Goal: Task Accomplishment & Management: Manage account settings

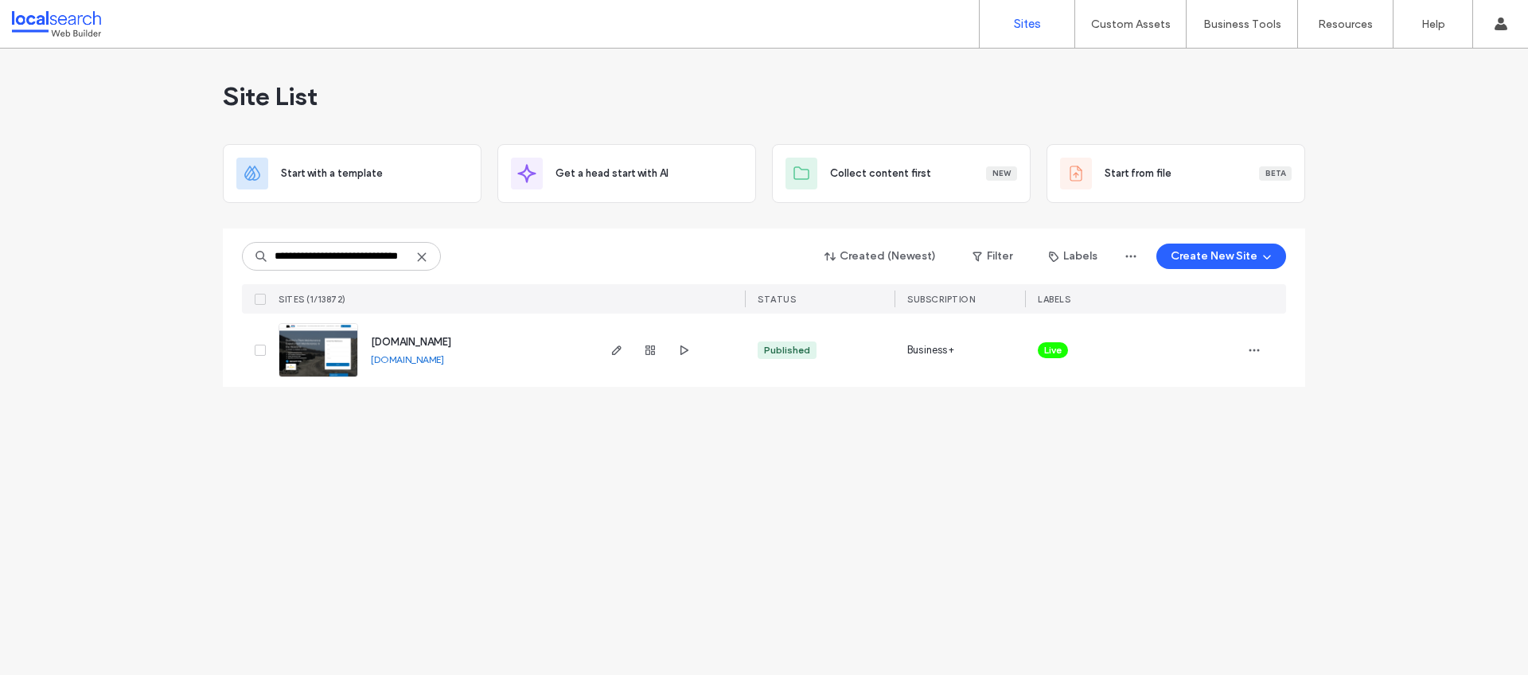
click at [433, 340] on span "[DOMAIN_NAME]" at bounding box center [411, 342] width 80 height 12
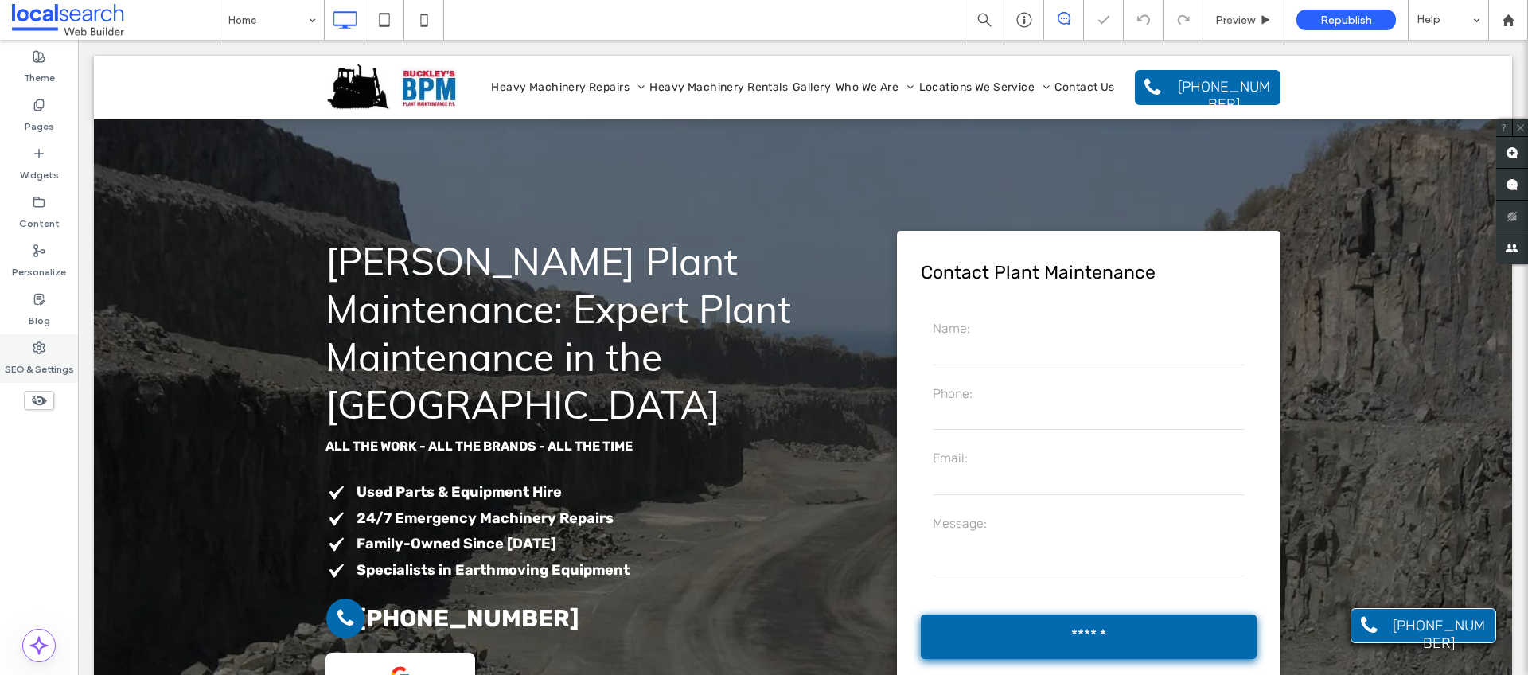
click at [48, 361] on label "SEO & Settings" at bounding box center [39, 365] width 69 height 22
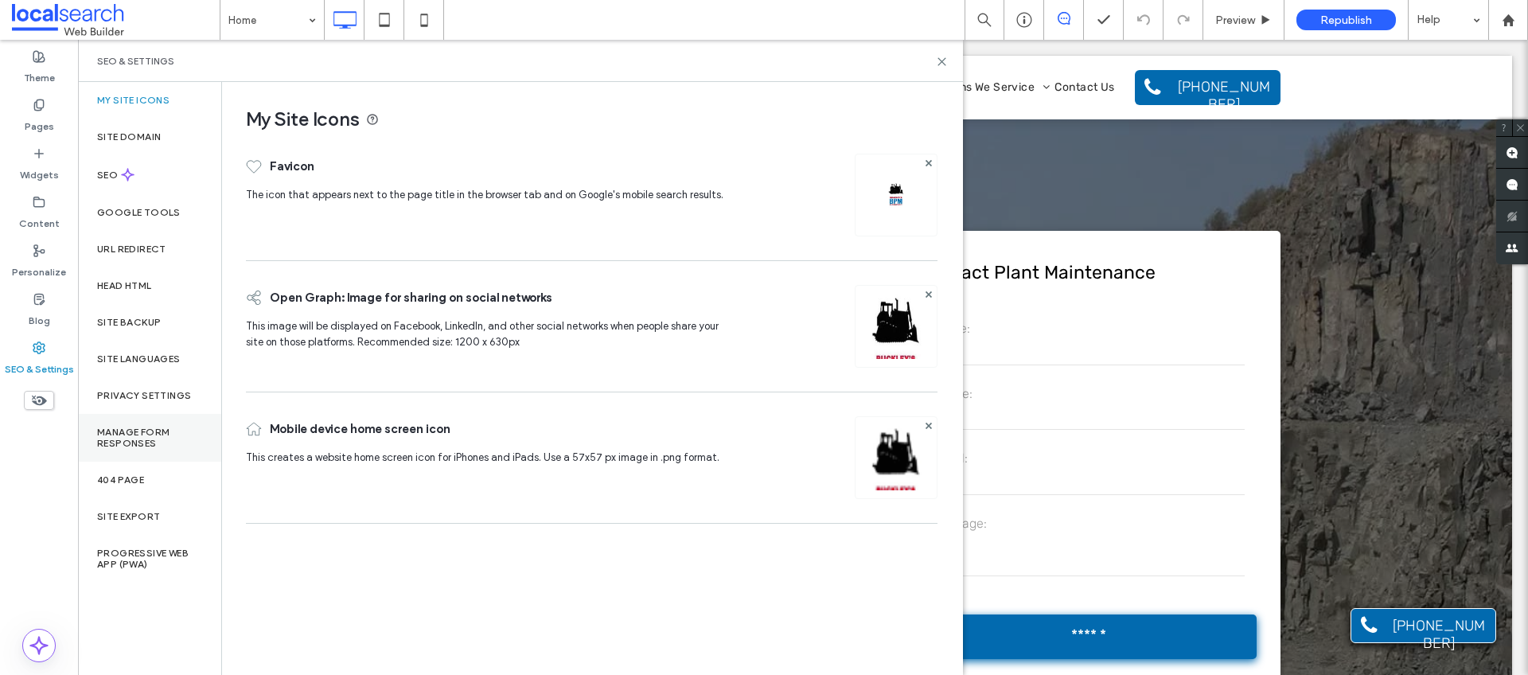
click at [160, 439] on label "Manage Form Responses" at bounding box center [149, 438] width 105 height 22
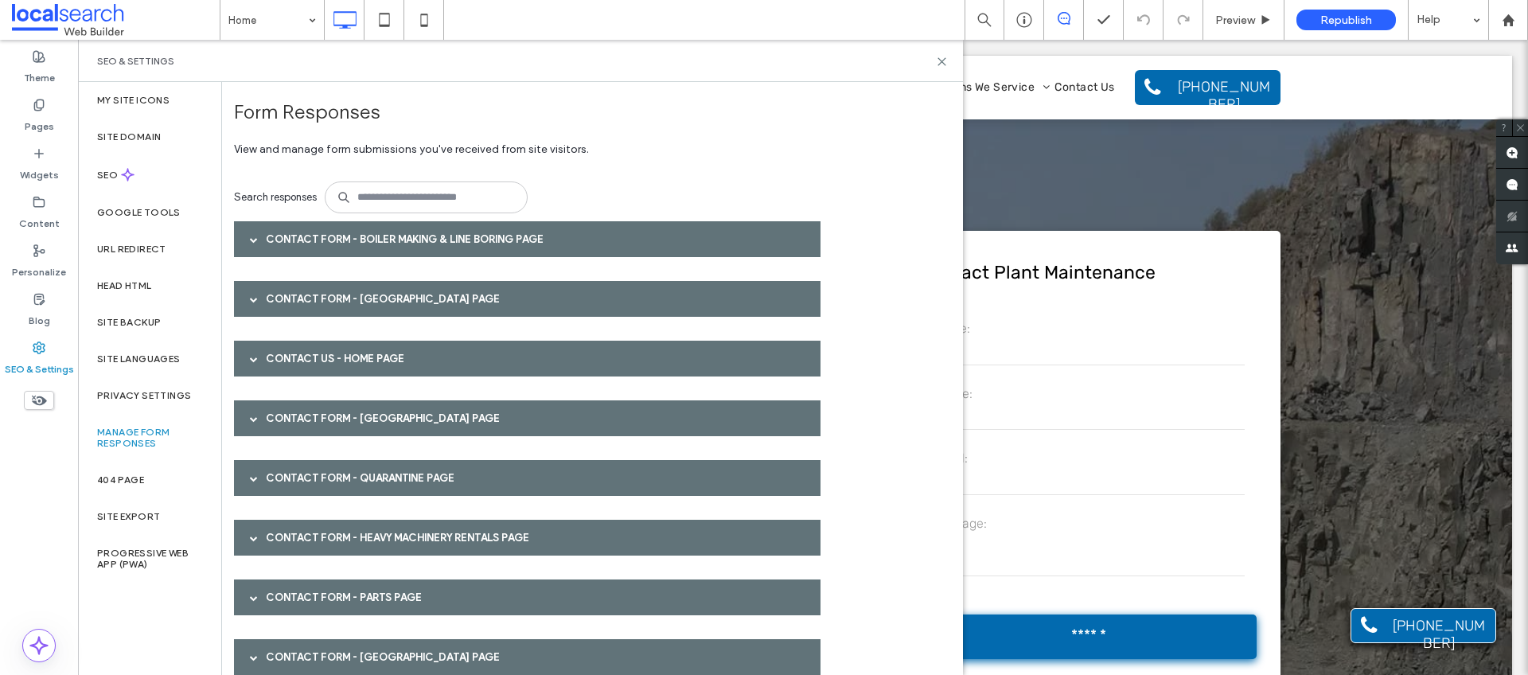
click at [322, 242] on div "Contact Form - Boiler Making & Line Boring page" at bounding box center [527, 239] width 587 height 36
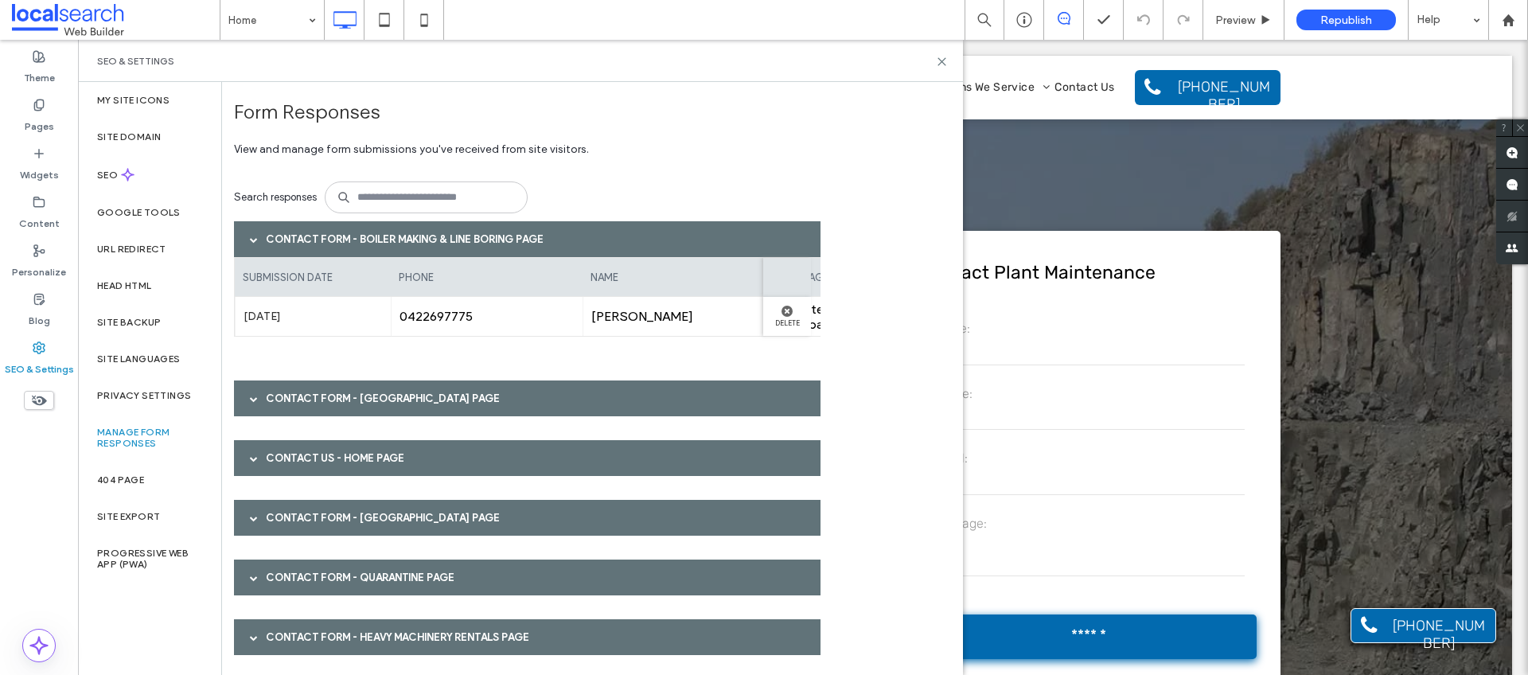
click at [318, 240] on div "Contact Form - Boiler Making & Line Boring page" at bounding box center [527, 239] width 587 height 36
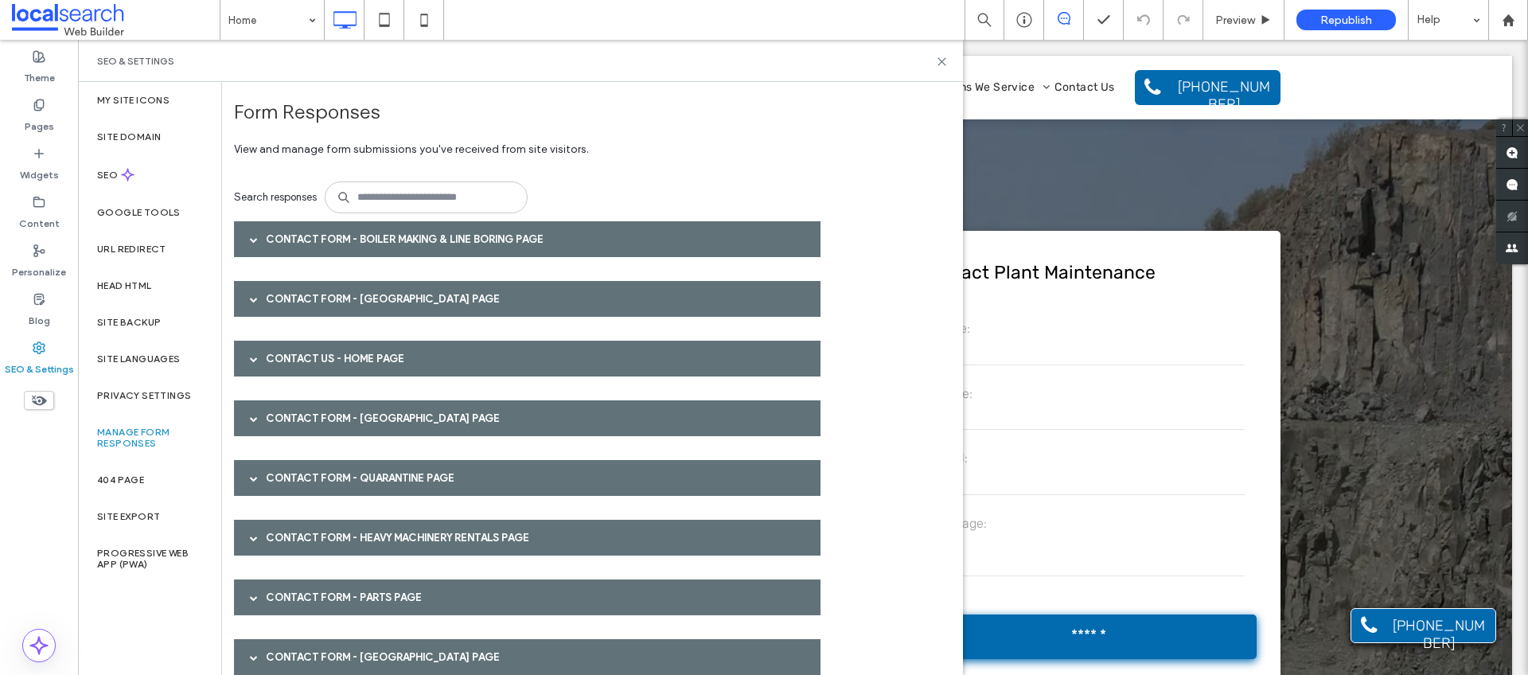
click at [316, 303] on div "Contact Form - Wollongong page" at bounding box center [527, 299] width 587 height 36
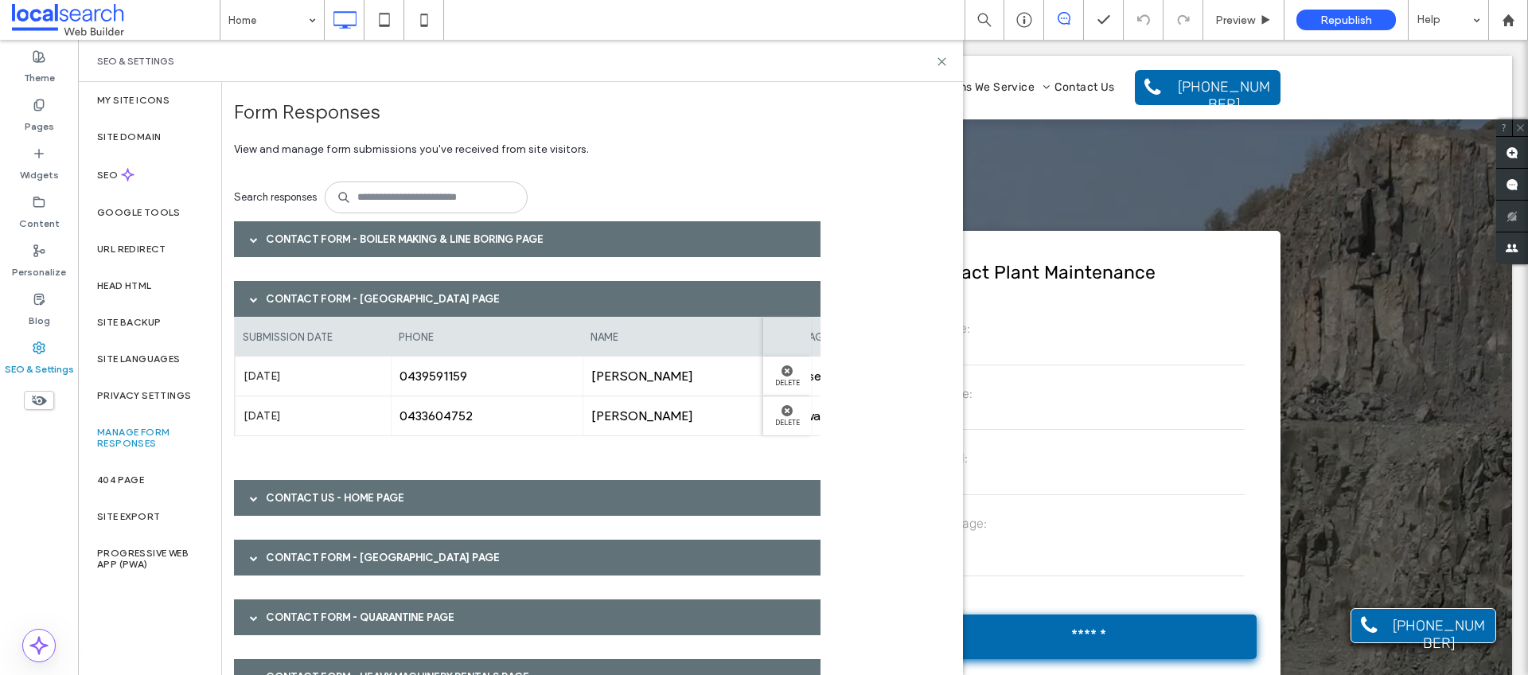
click at [351, 306] on div "Contact Form - Wollongong page" at bounding box center [527, 299] width 587 height 36
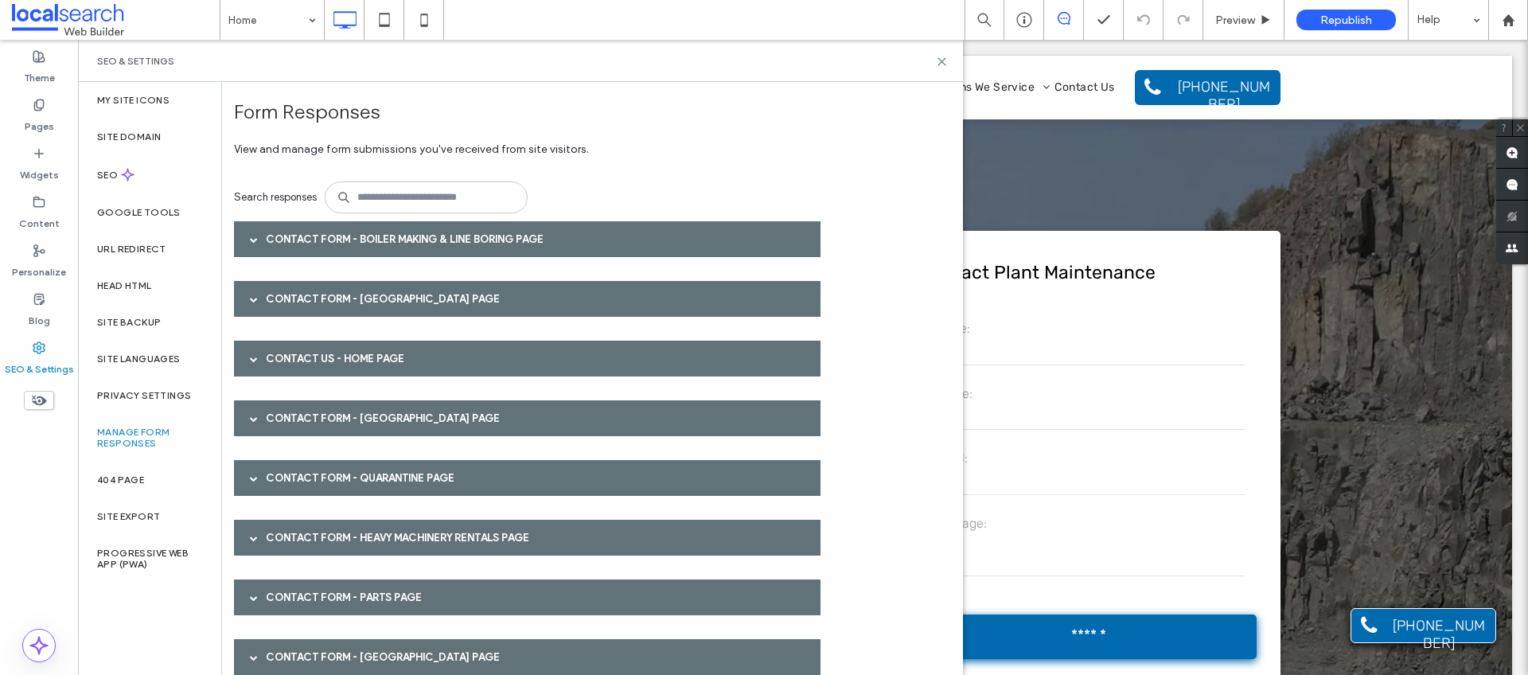
click at [340, 349] on div "Contact Us - Home page" at bounding box center [527, 359] width 587 height 36
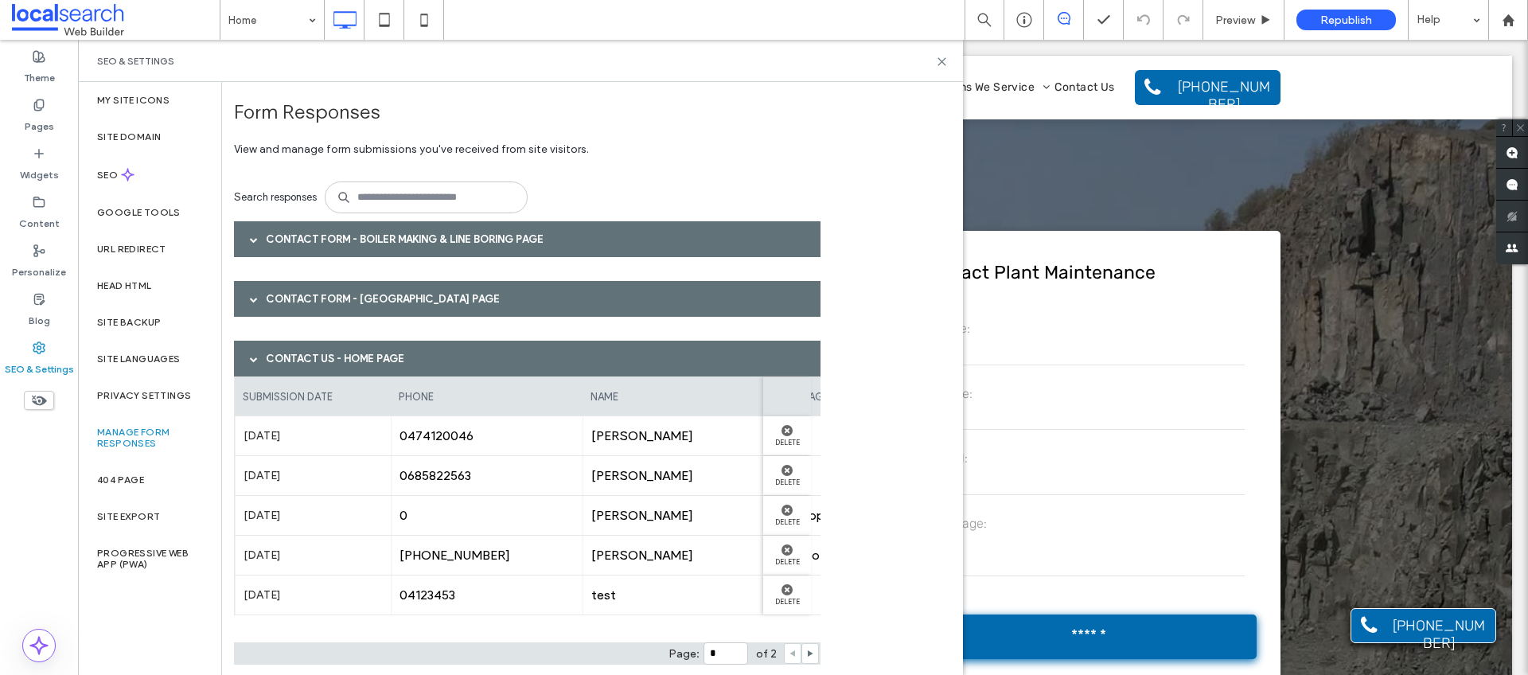
click at [340, 349] on div "Contact Us - Home page" at bounding box center [527, 359] width 587 height 36
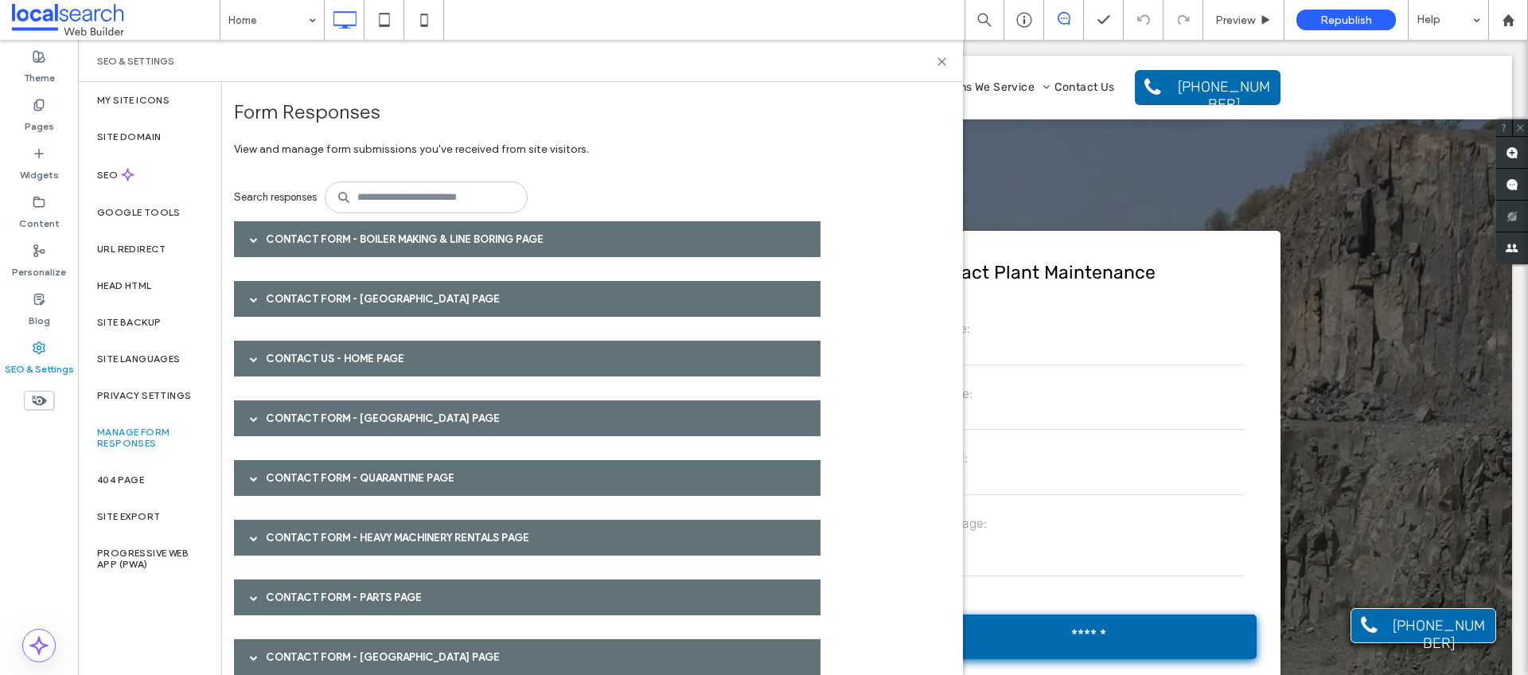
click at [314, 418] on div "Contact Form - Southern Highlands page" at bounding box center [527, 418] width 587 height 36
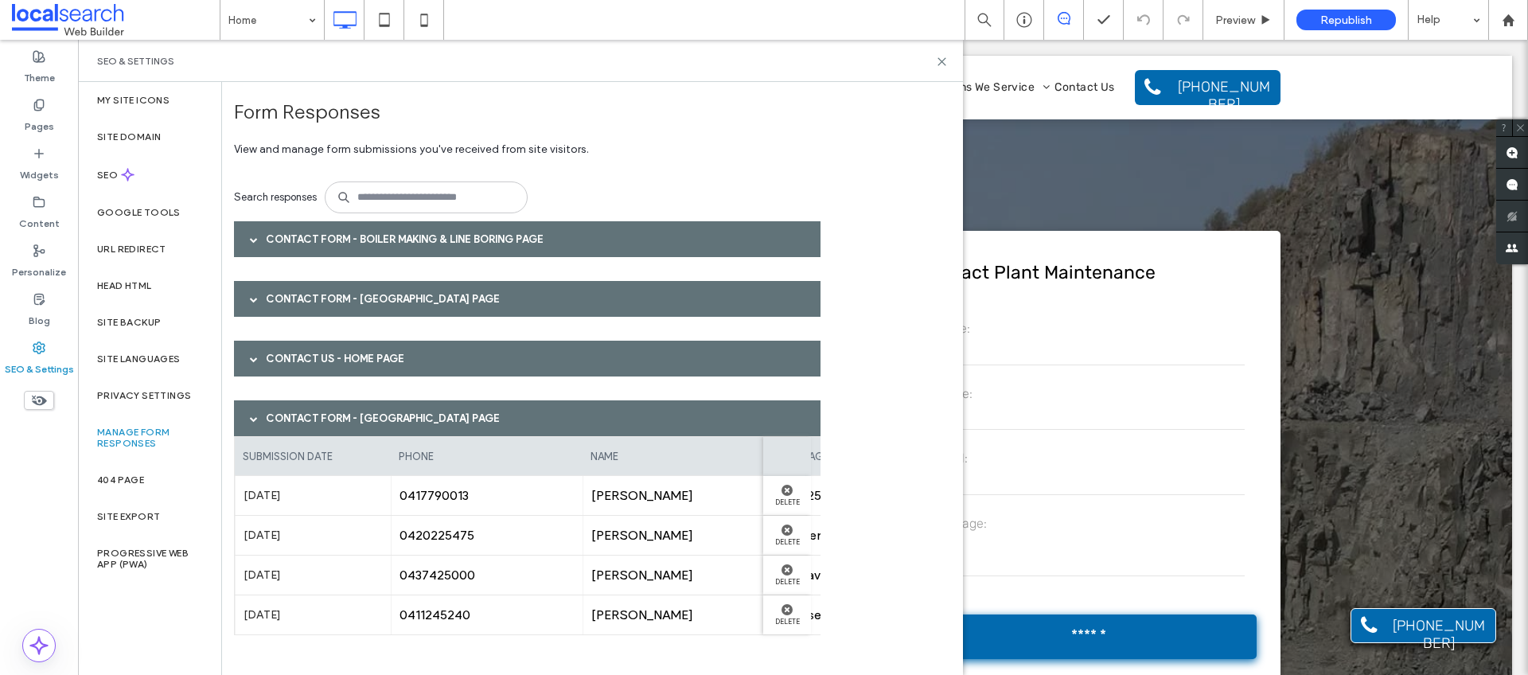
click at [314, 418] on div "Contact Form - Southern Highlands page" at bounding box center [527, 418] width 587 height 36
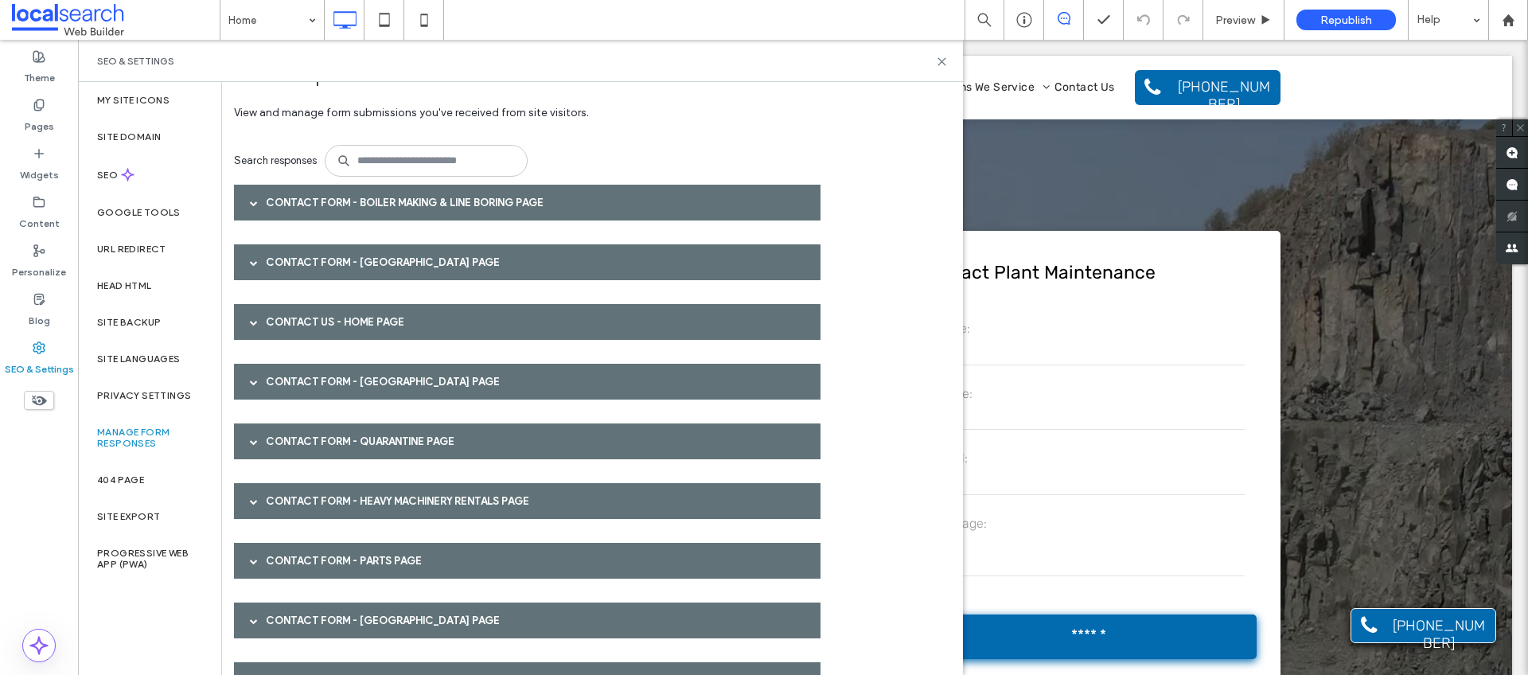
scroll to position [40, 0]
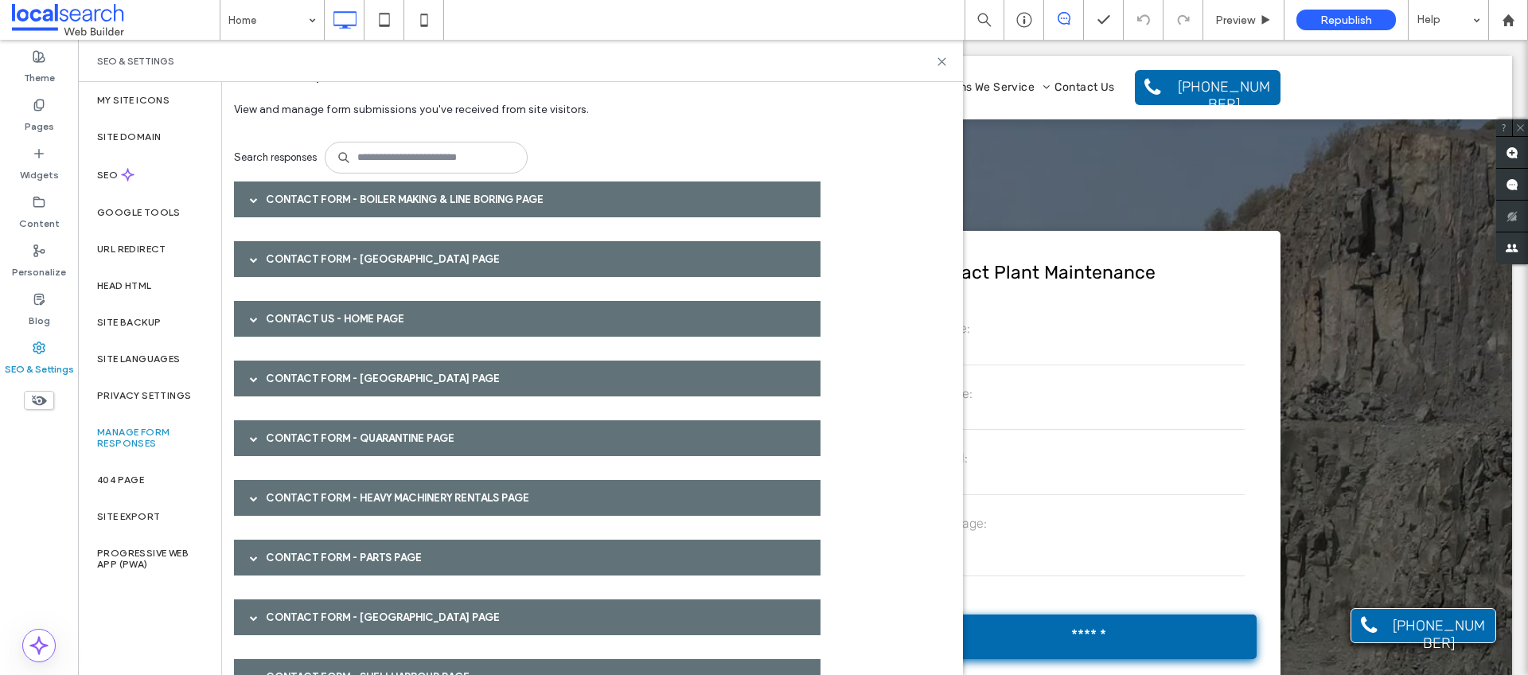
click at [315, 423] on div "Contact Form - Quarantine page" at bounding box center [527, 438] width 587 height 36
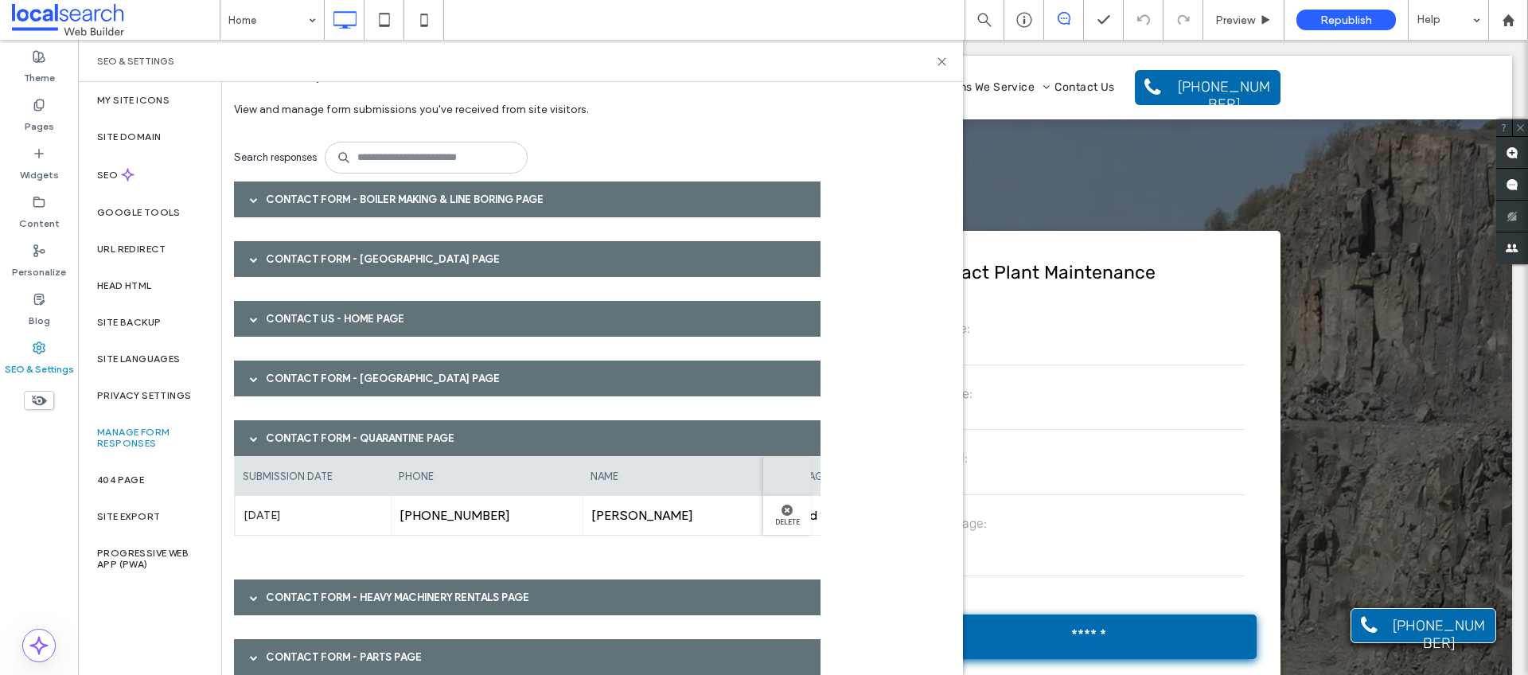
click at [315, 423] on div "Contact Form - Quarantine page" at bounding box center [527, 438] width 587 height 36
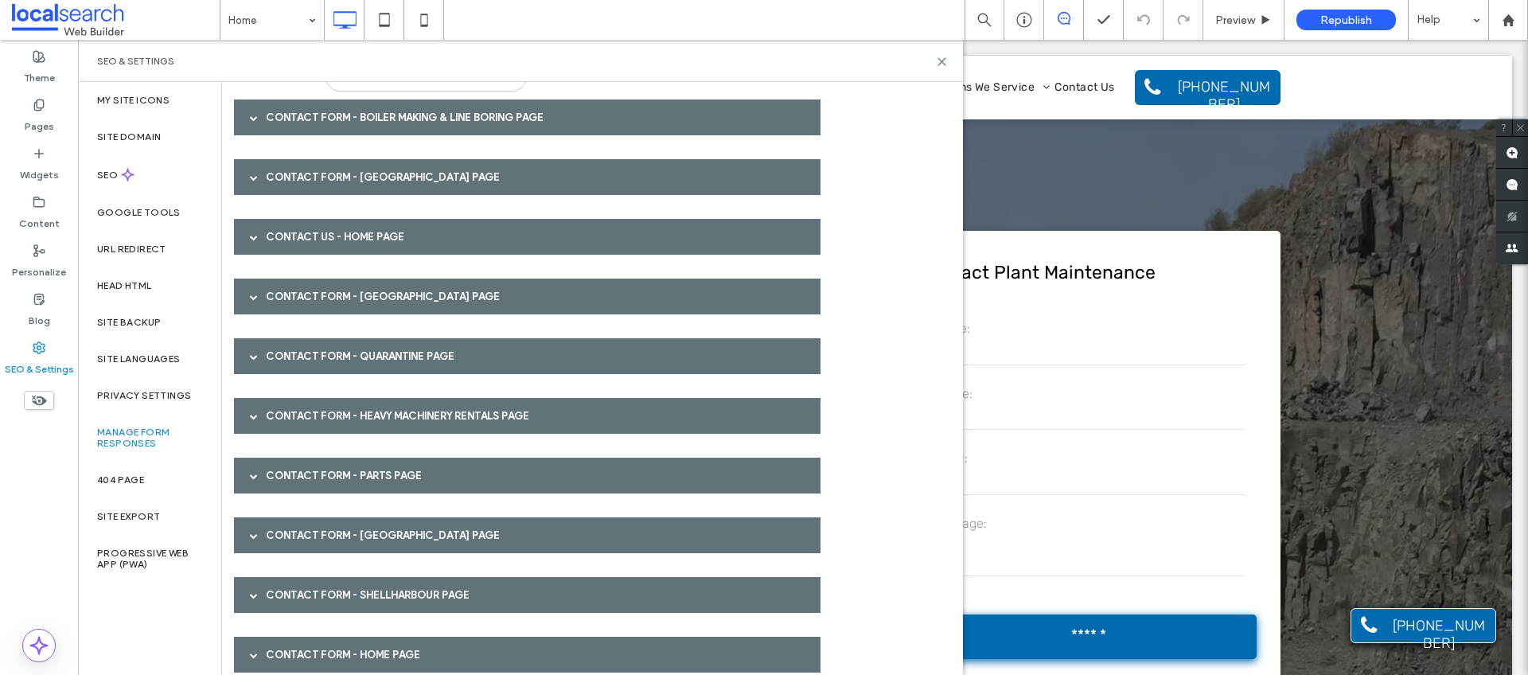
scroll to position [143, 0]
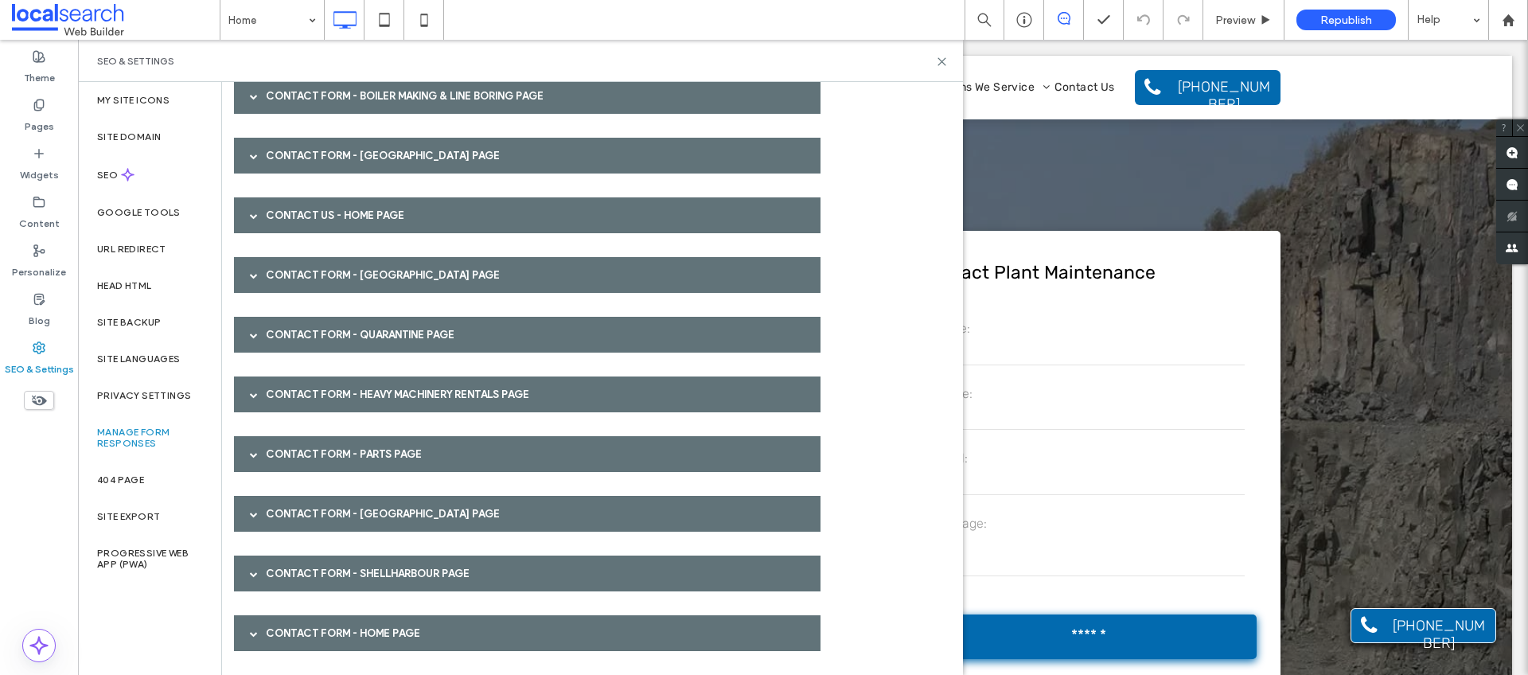
click at [318, 406] on div "Contact Form - Heavy Machinery Rentals page" at bounding box center [527, 395] width 587 height 36
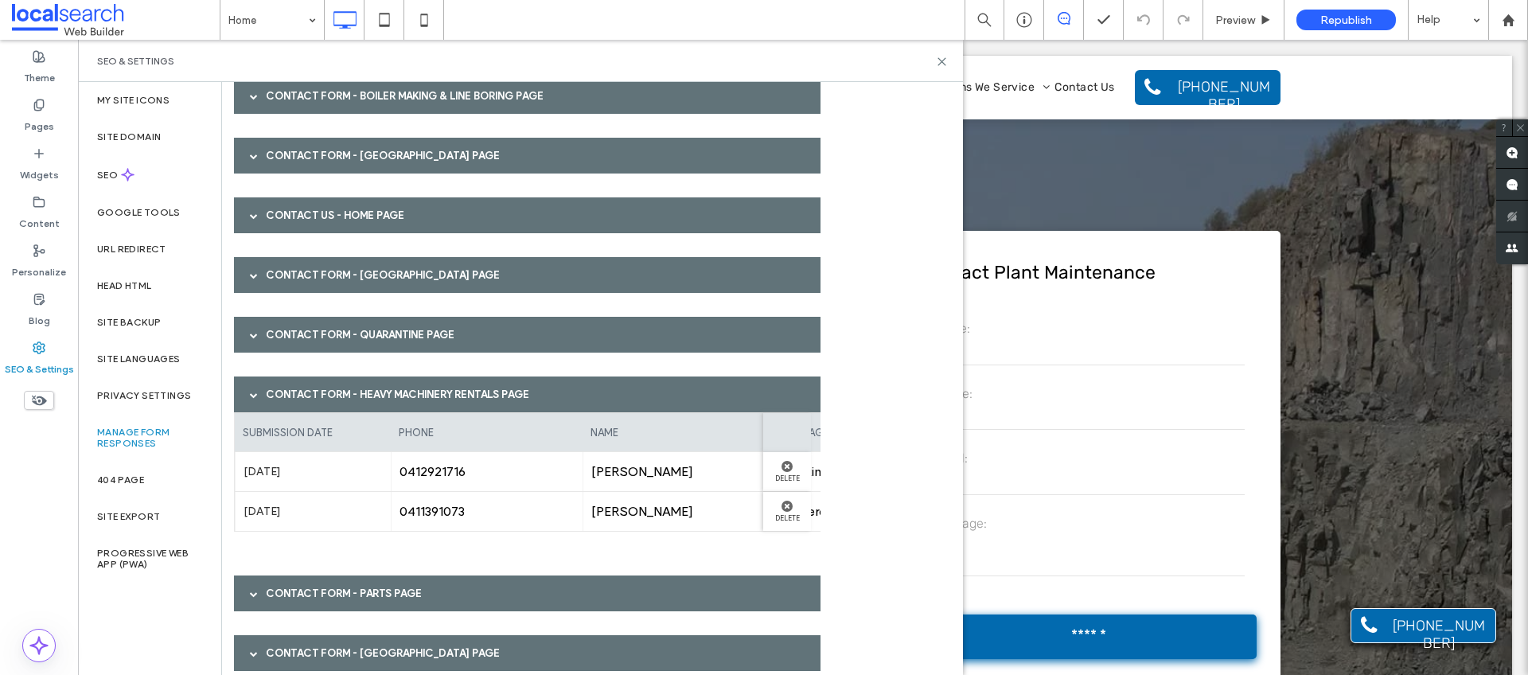
click at [914, 490] on div "Form Responses View and manage form submissions you've received from site visit…" at bounding box center [592, 378] width 741 height 593
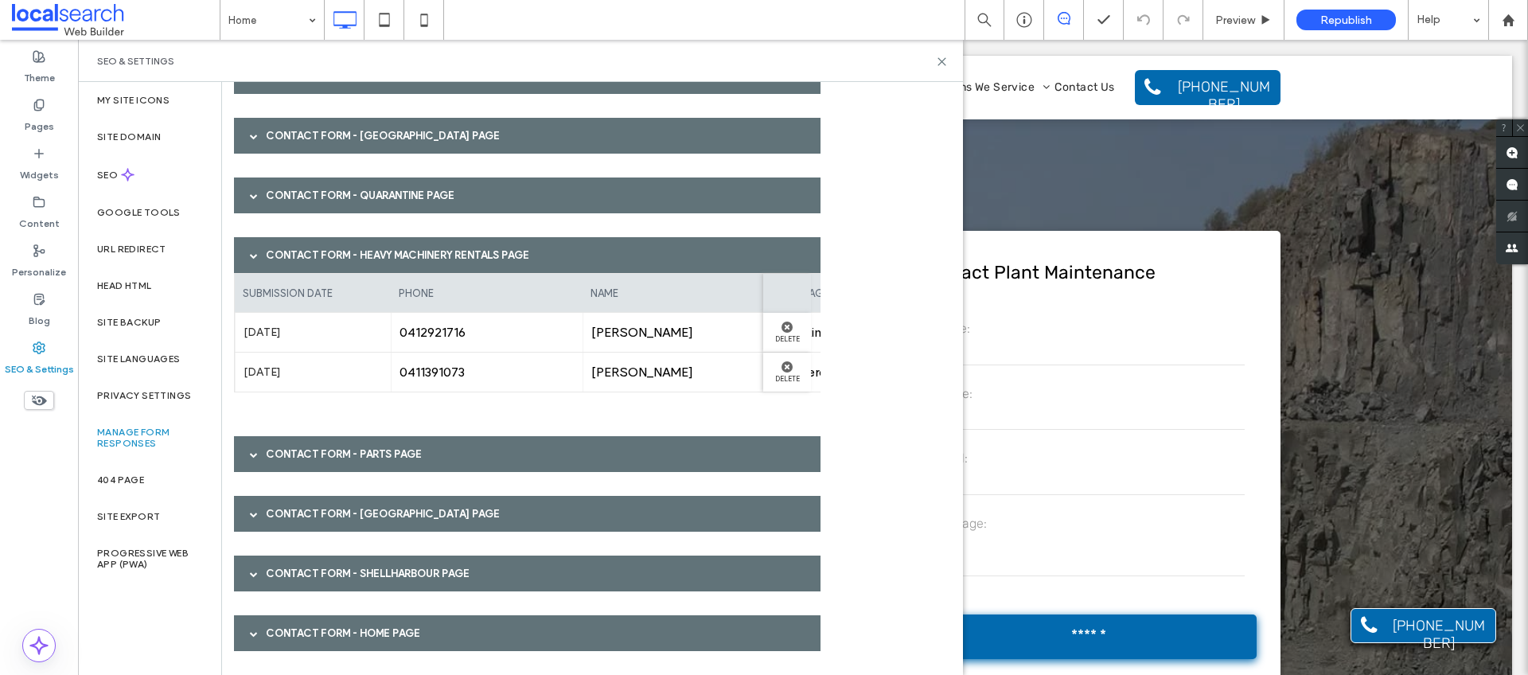
scroll to position [284, 0]
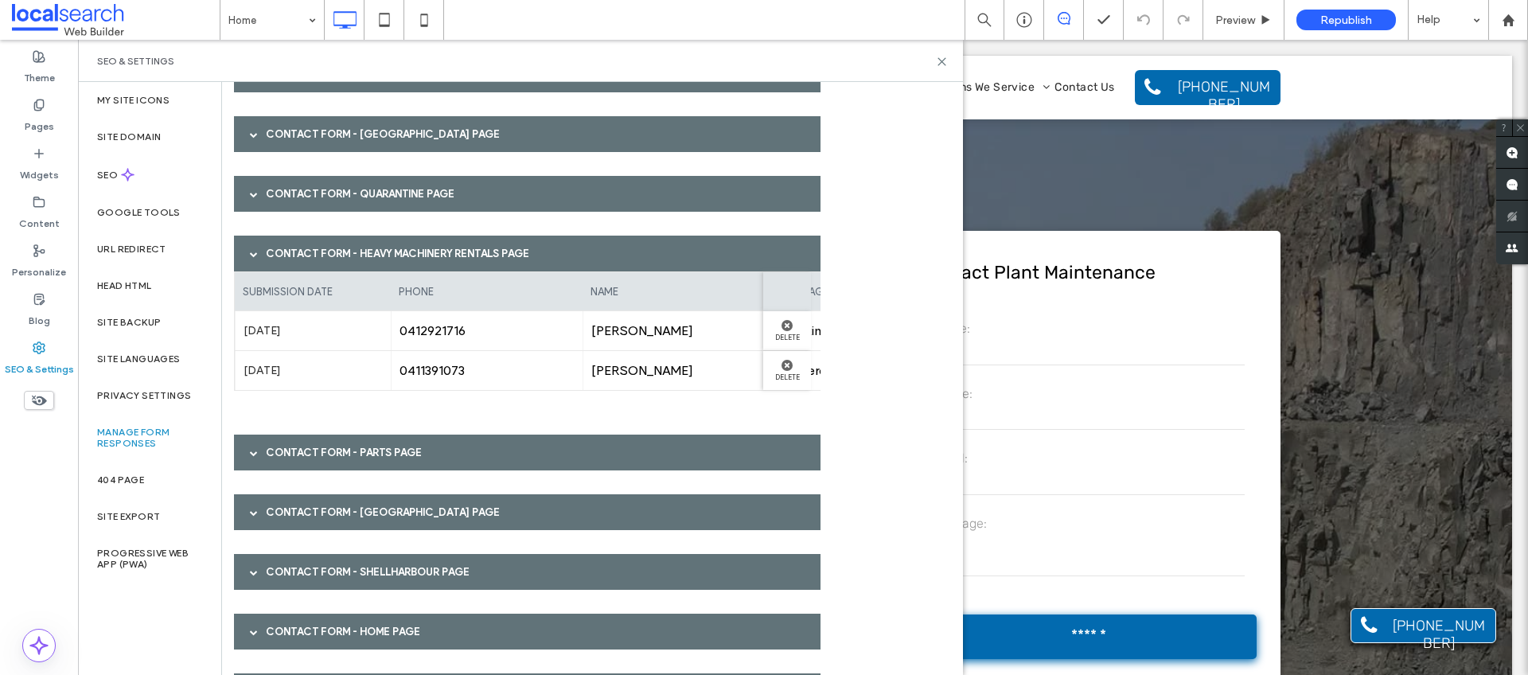
click at [385, 446] on div "Contact Form - Parts page" at bounding box center [527, 453] width 587 height 36
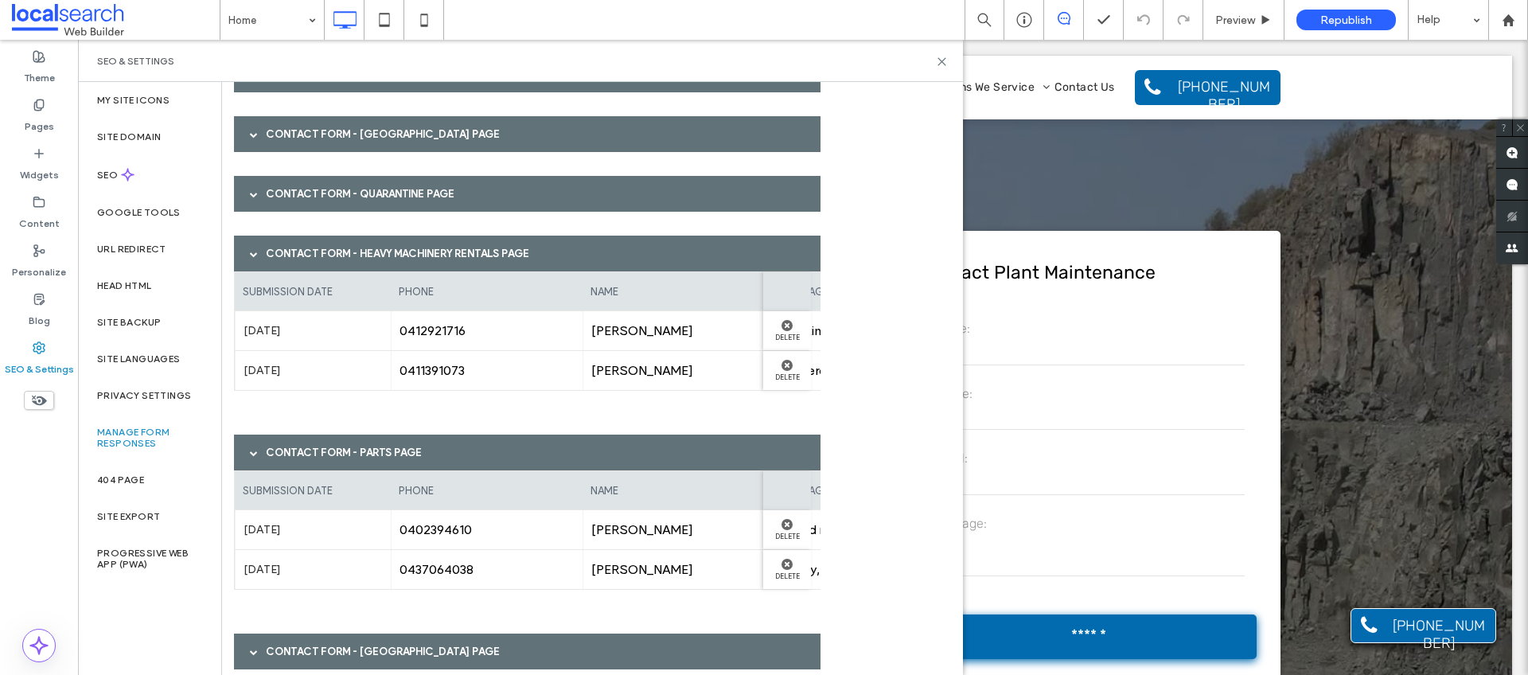
click at [385, 446] on div "Contact Form - Parts page" at bounding box center [527, 453] width 587 height 36
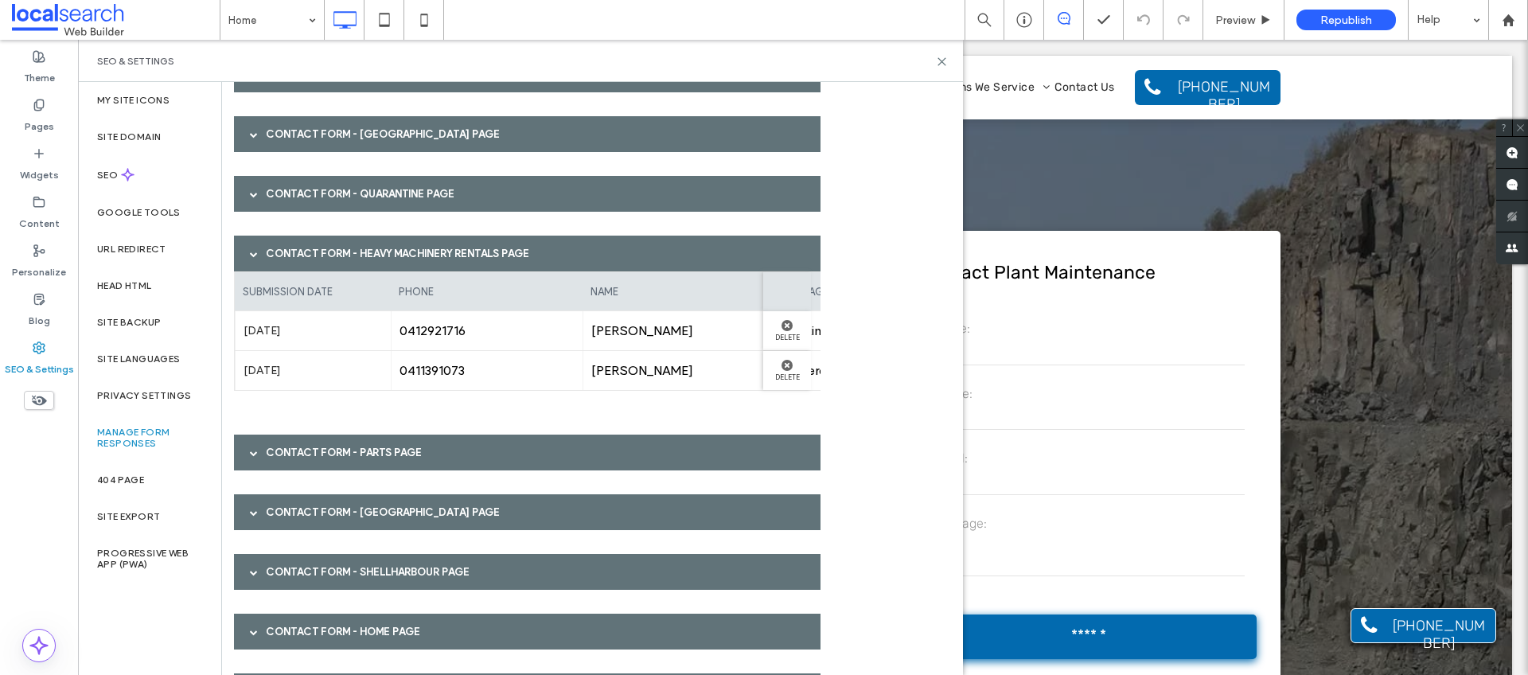
click at [373, 504] on div "Contact Form - Wollongong page" at bounding box center [527, 512] width 587 height 36
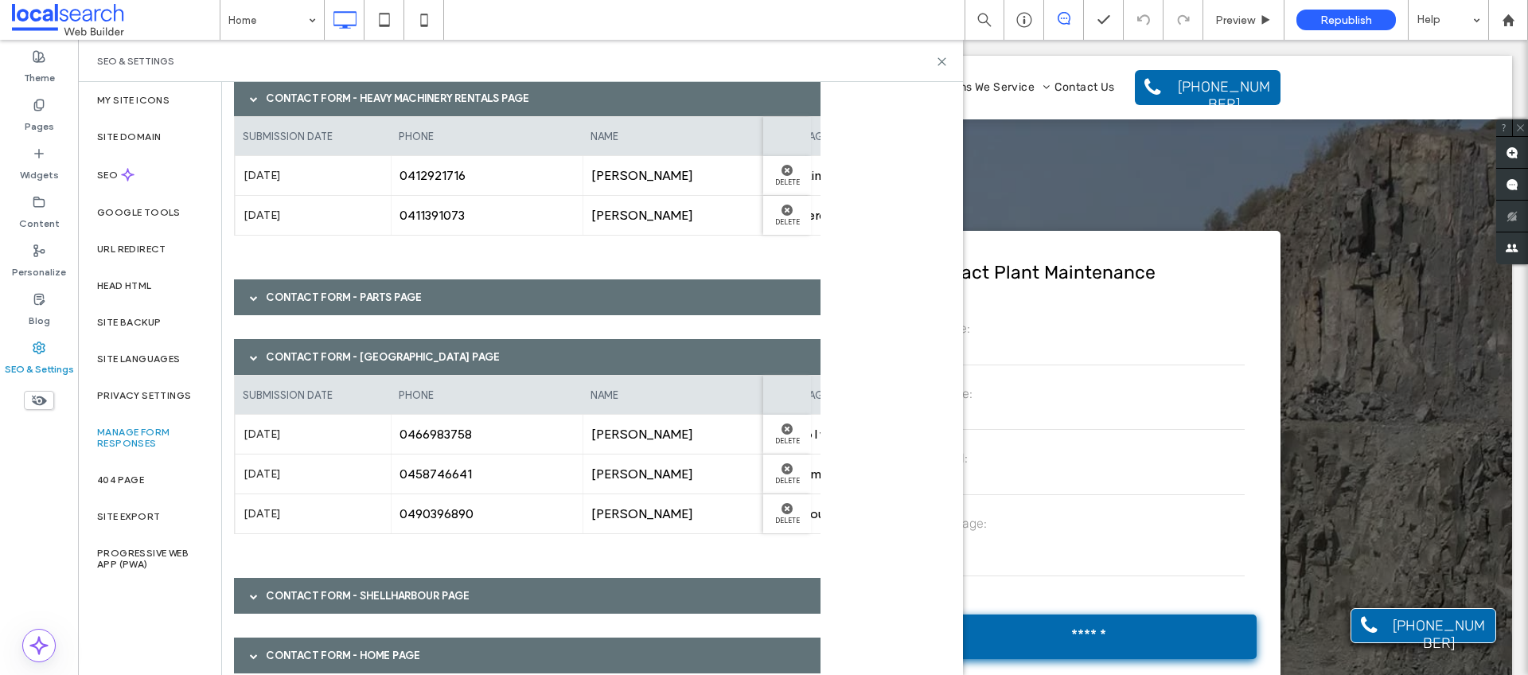
click at [392, 346] on div "Contact Form - Wollongong page" at bounding box center [527, 357] width 587 height 36
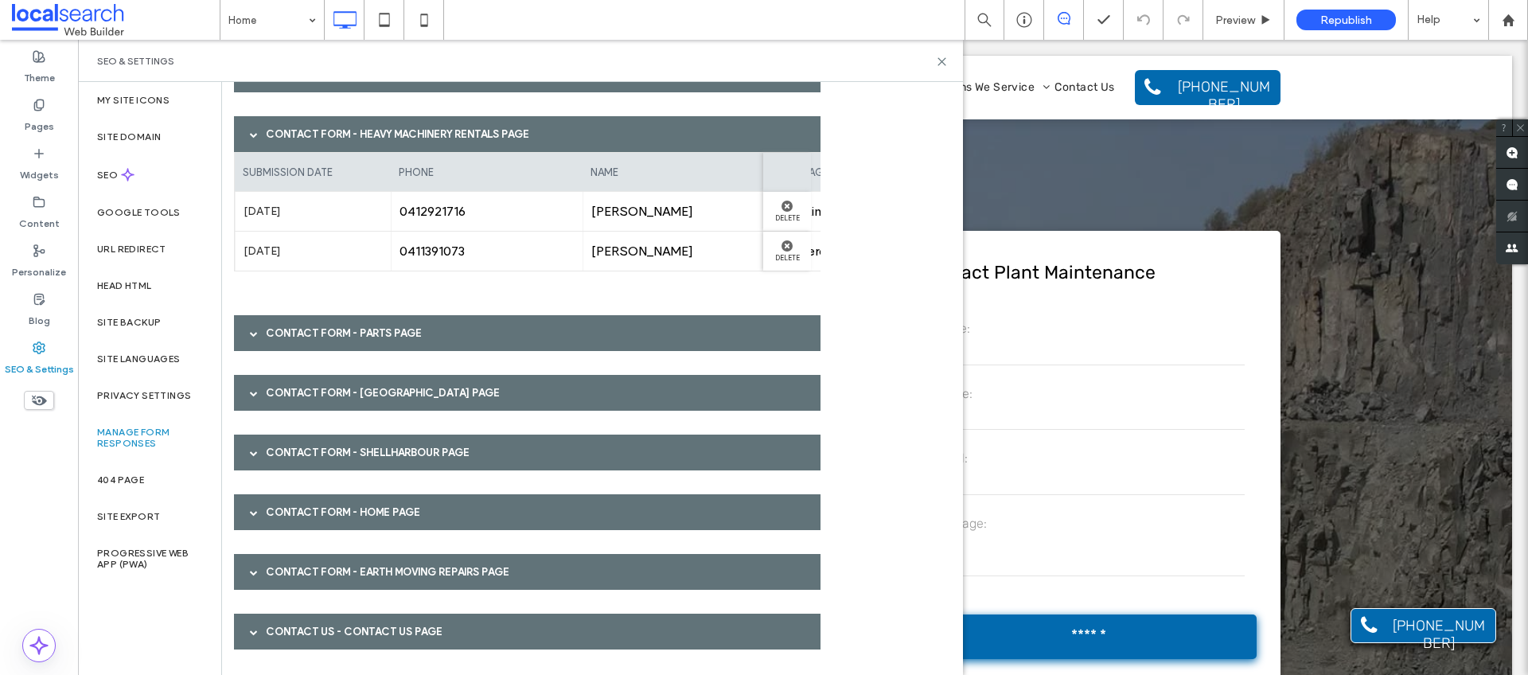
scroll to position [404, 0]
click at [373, 447] on div "Contact Form - Shellharbour page" at bounding box center [527, 453] width 587 height 36
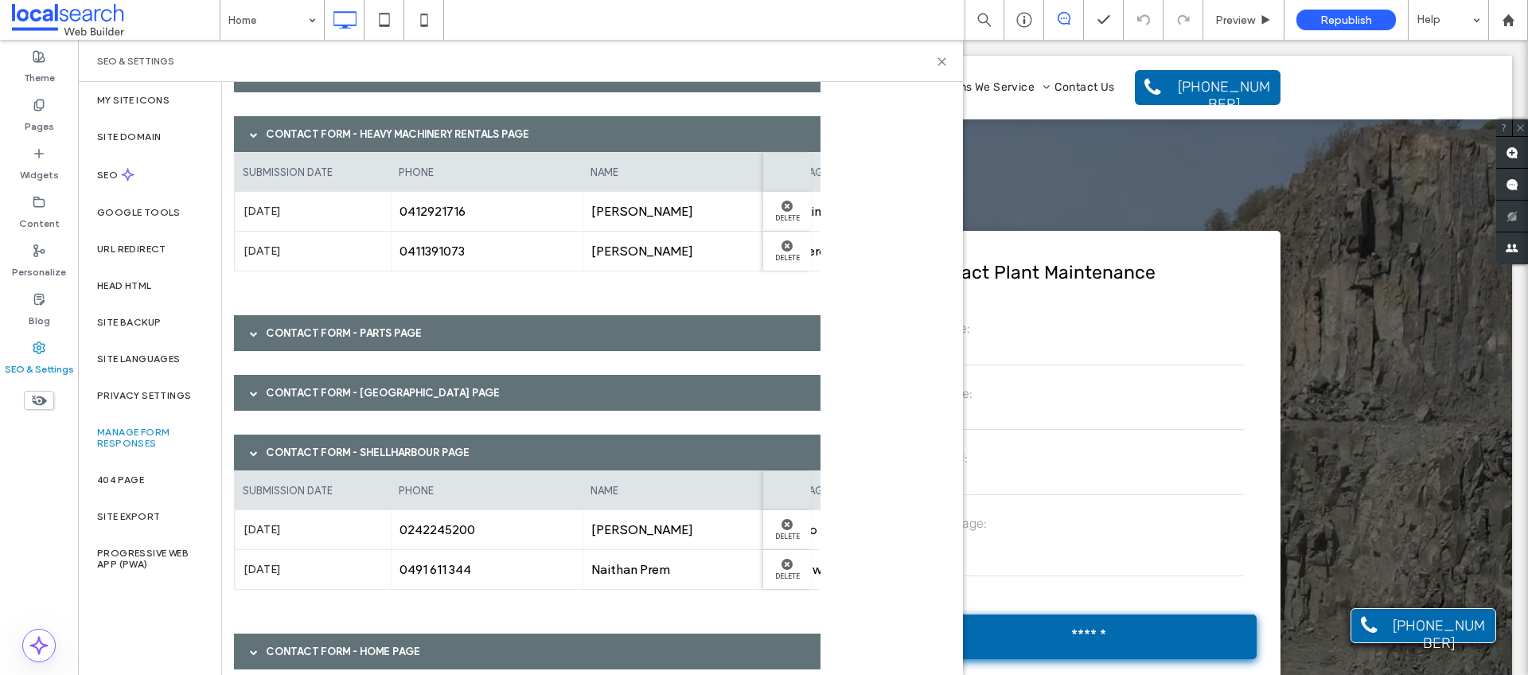
scroll to position [439, 0]
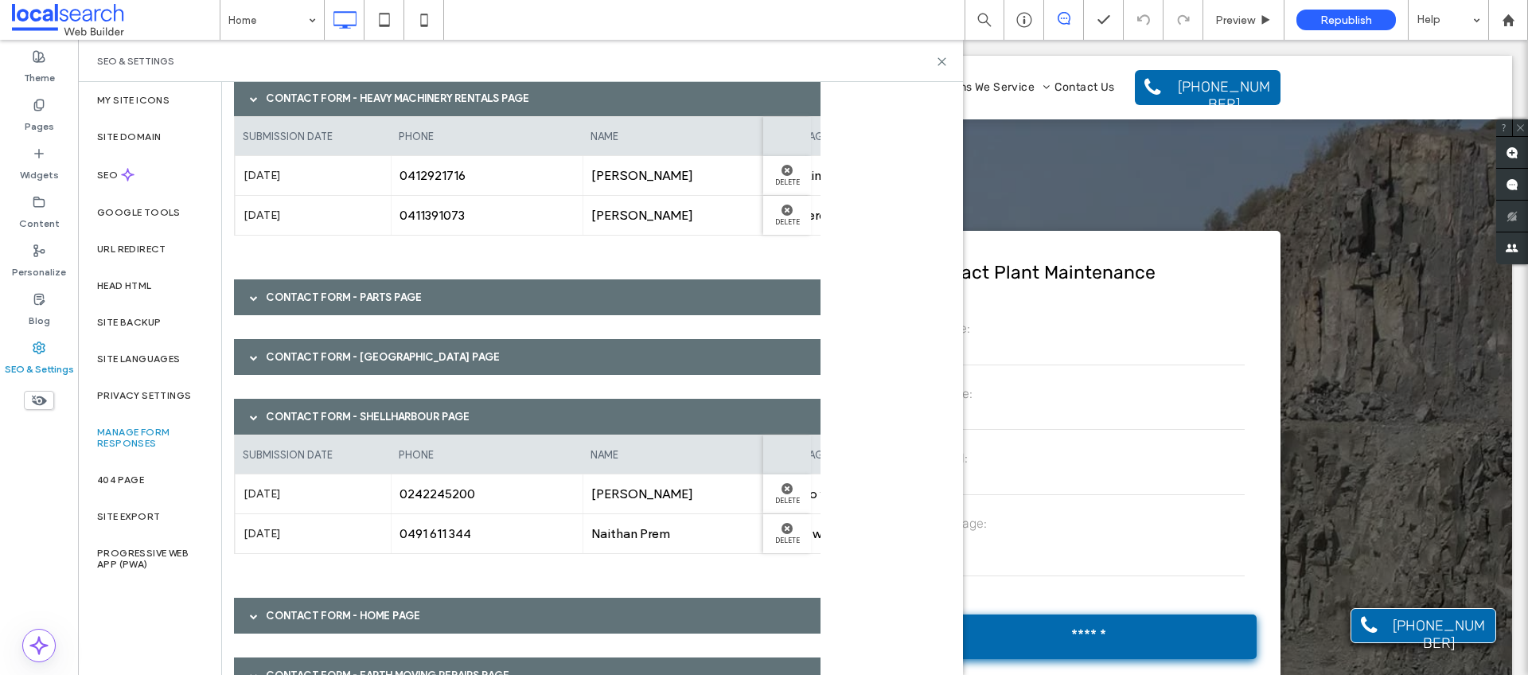
click at [366, 408] on div "Contact Form - Shellharbour page" at bounding box center [527, 417] width 587 height 36
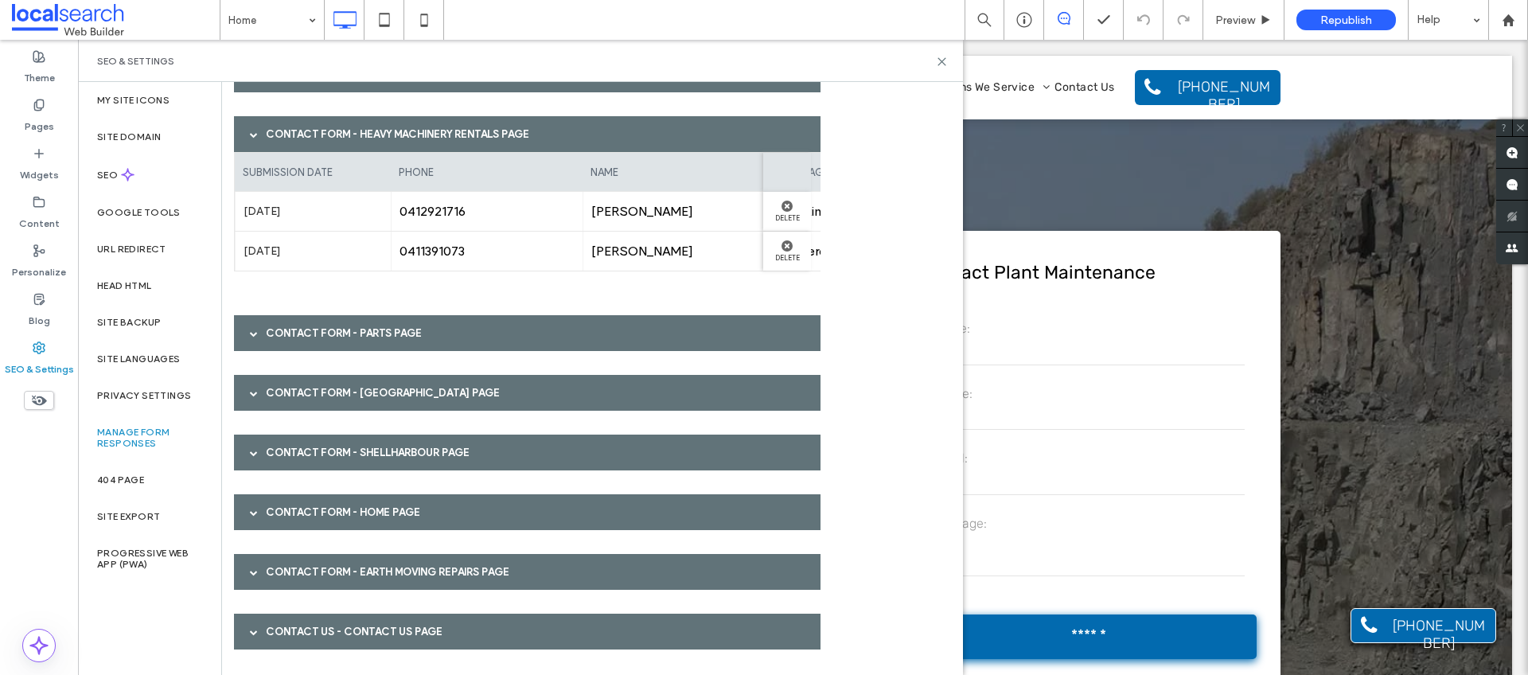
click at [362, 508] on div "Contact Form - Home page" at bounding box center [527, 512] width 587 height 36
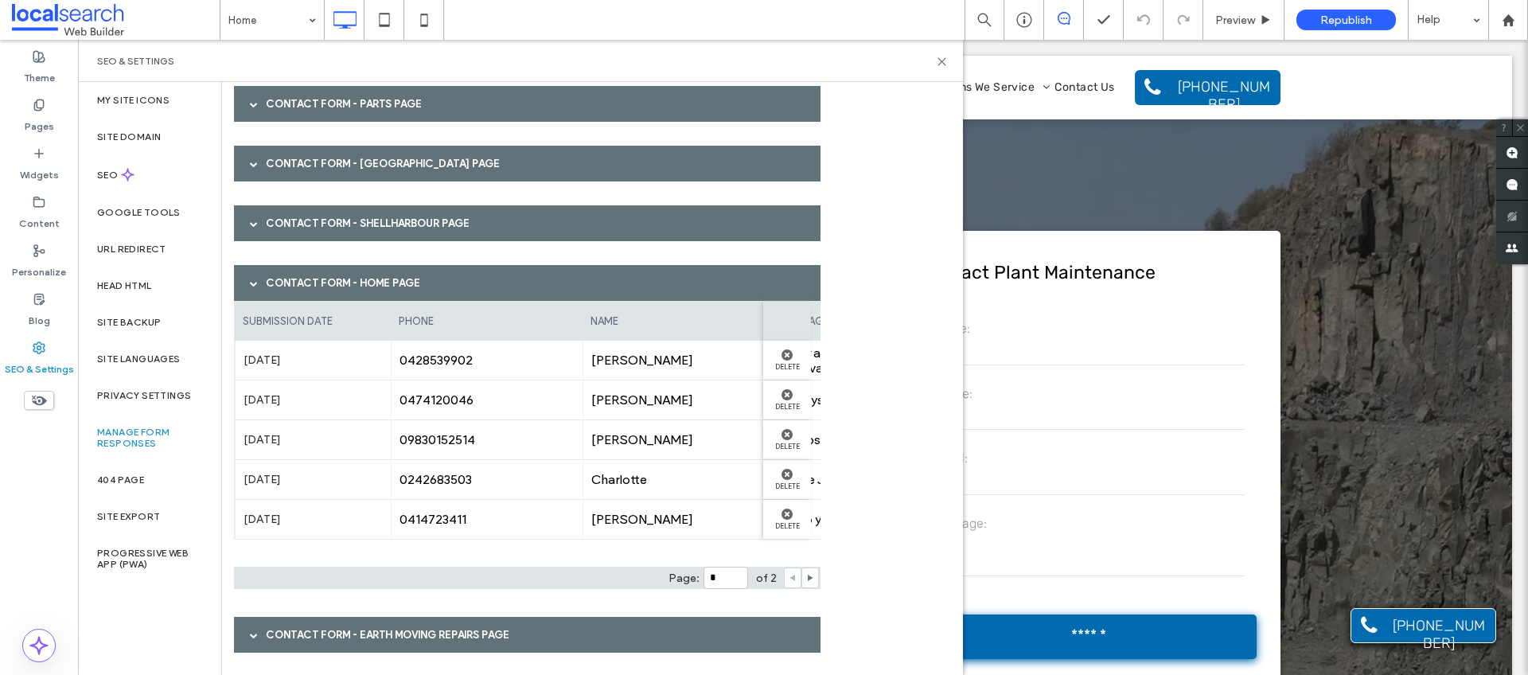
click at [353, 282] on div "Contact Form - Home page" at bounding box center [527, 283] width 587 height 36
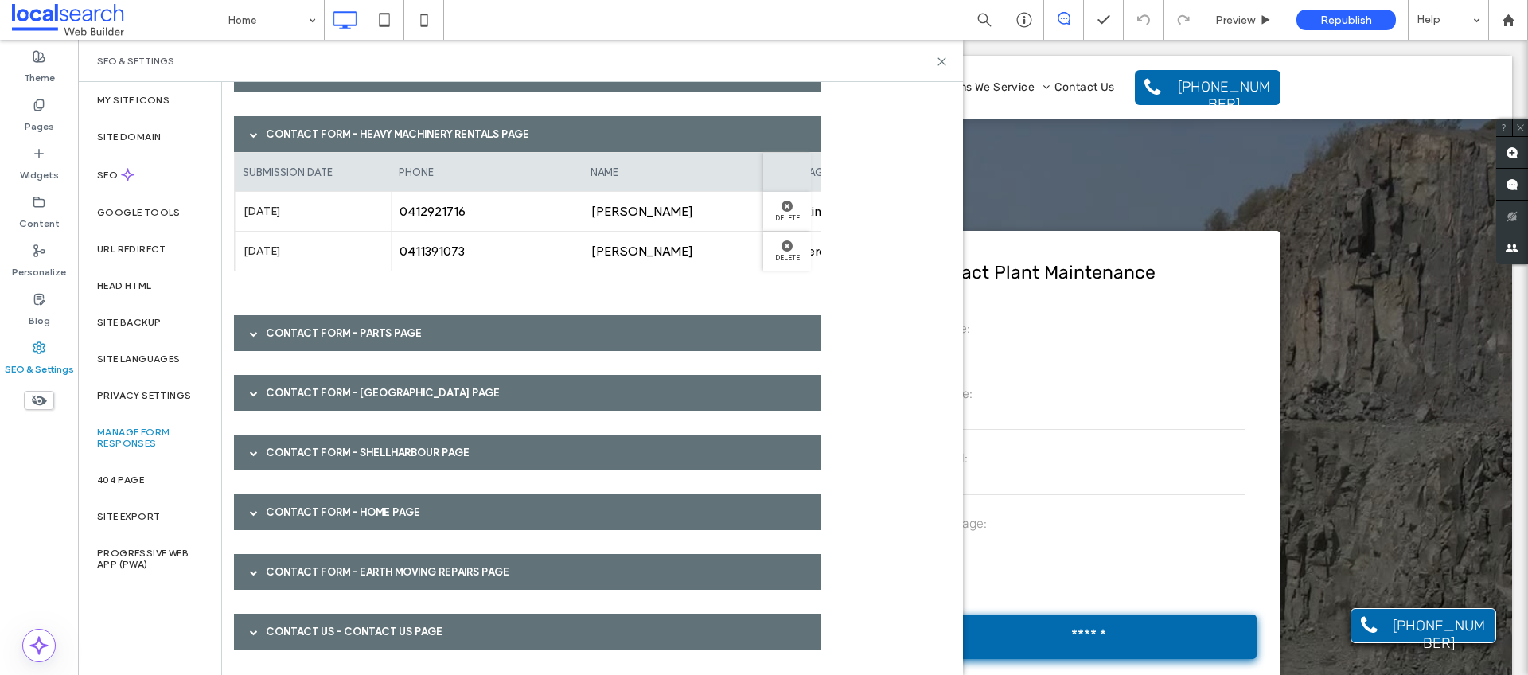
click at [353, 572] on div "Contact Form - Earth Moving Repairs page" at bounding box center [527, 572] width 587 height 36
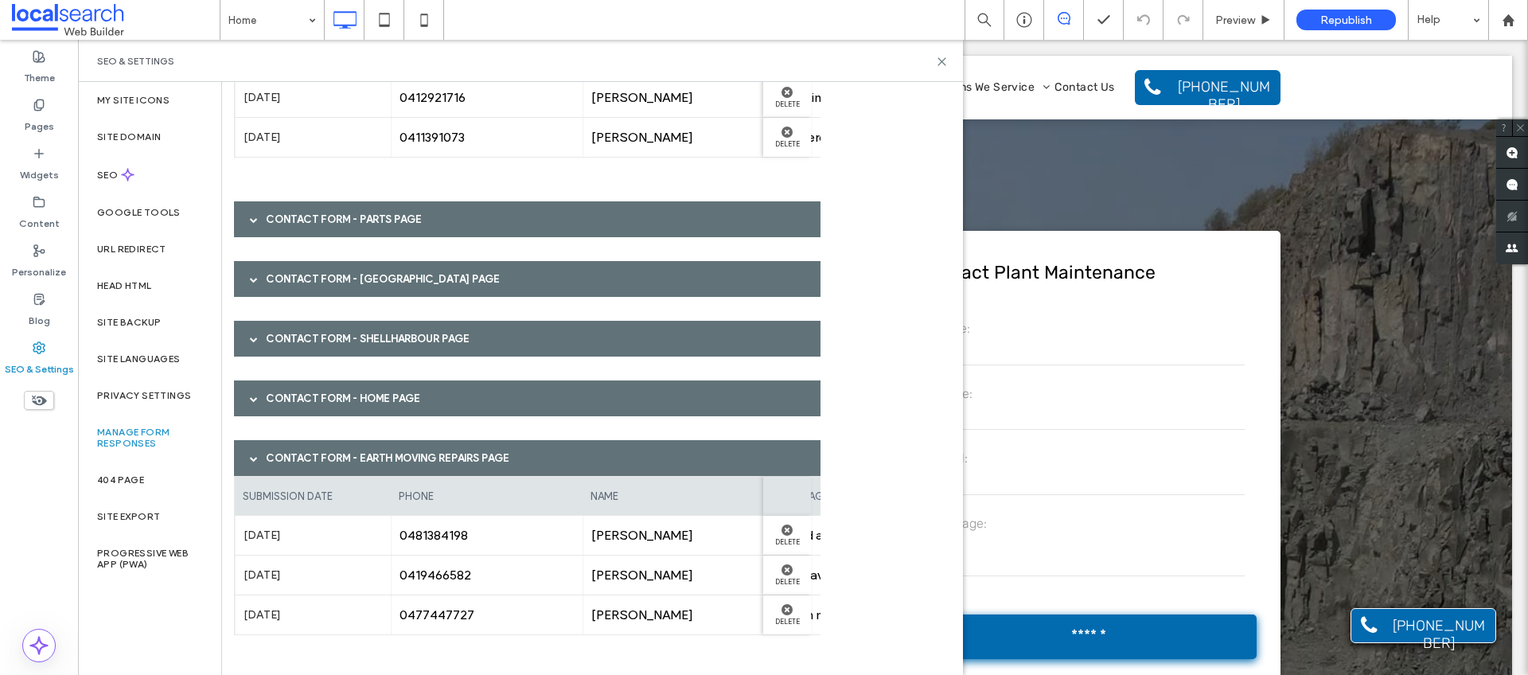
scroll to position [583, 0]
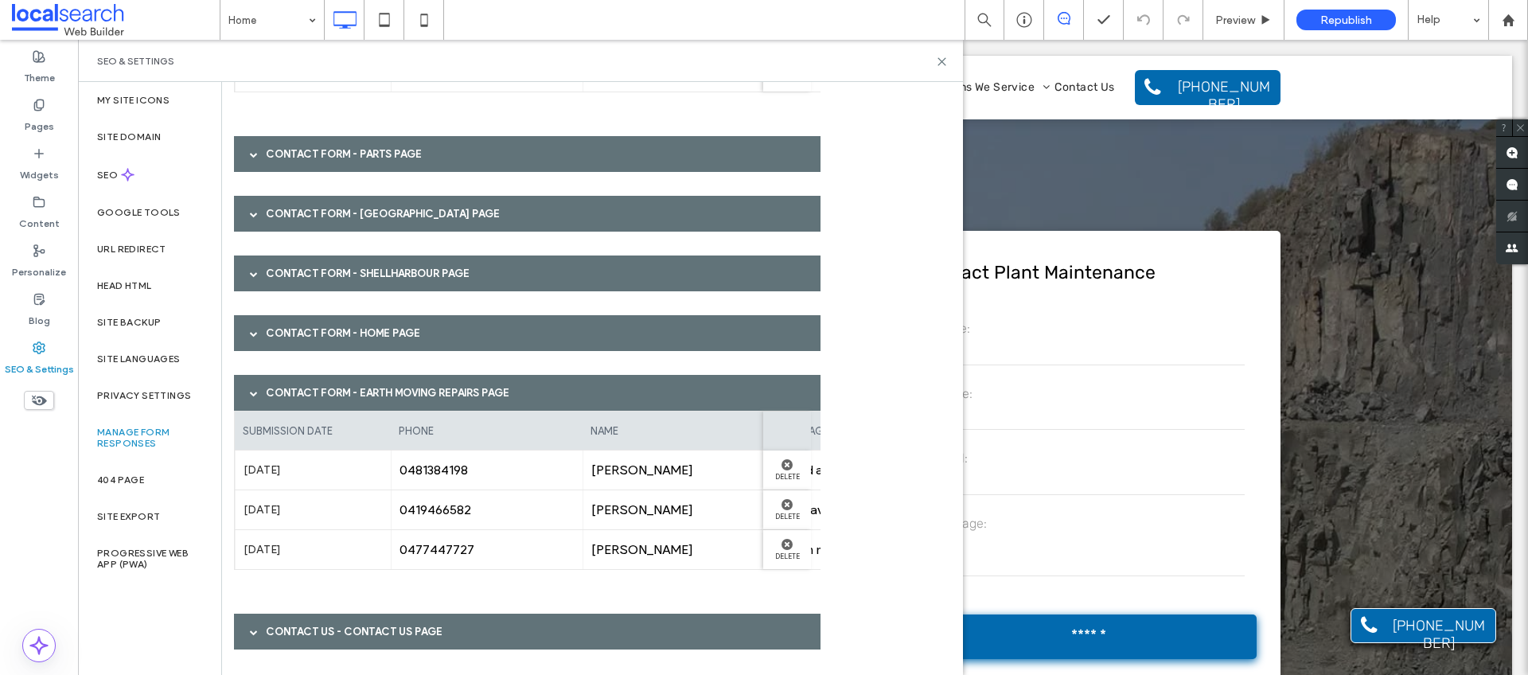
click at [331, 393] on div "Contact Form - Earth Moving Repairs page" at bounding box center [527, 393] width 587 height 36
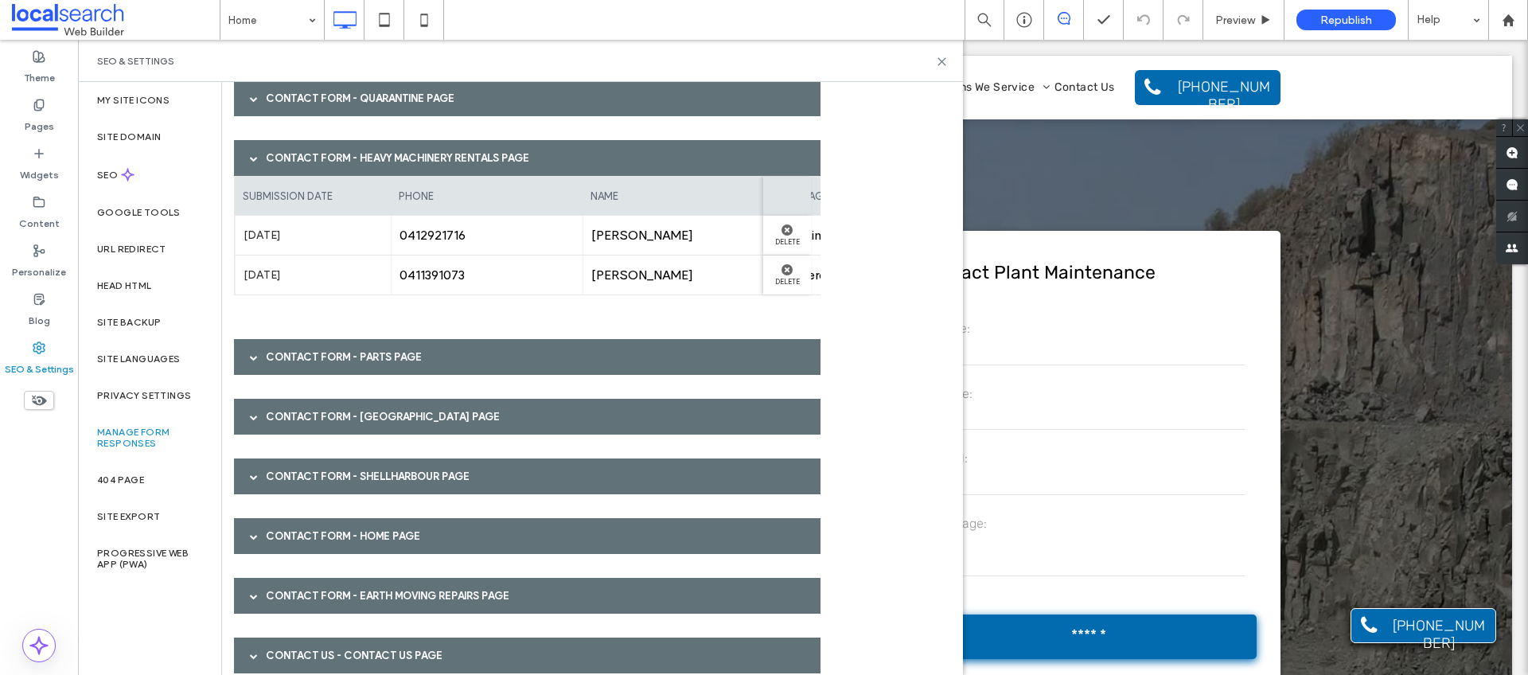
click at [341, 641] on div "Contact Us - Contact Us page" at bounding box center [527, 656] width 587 height 36
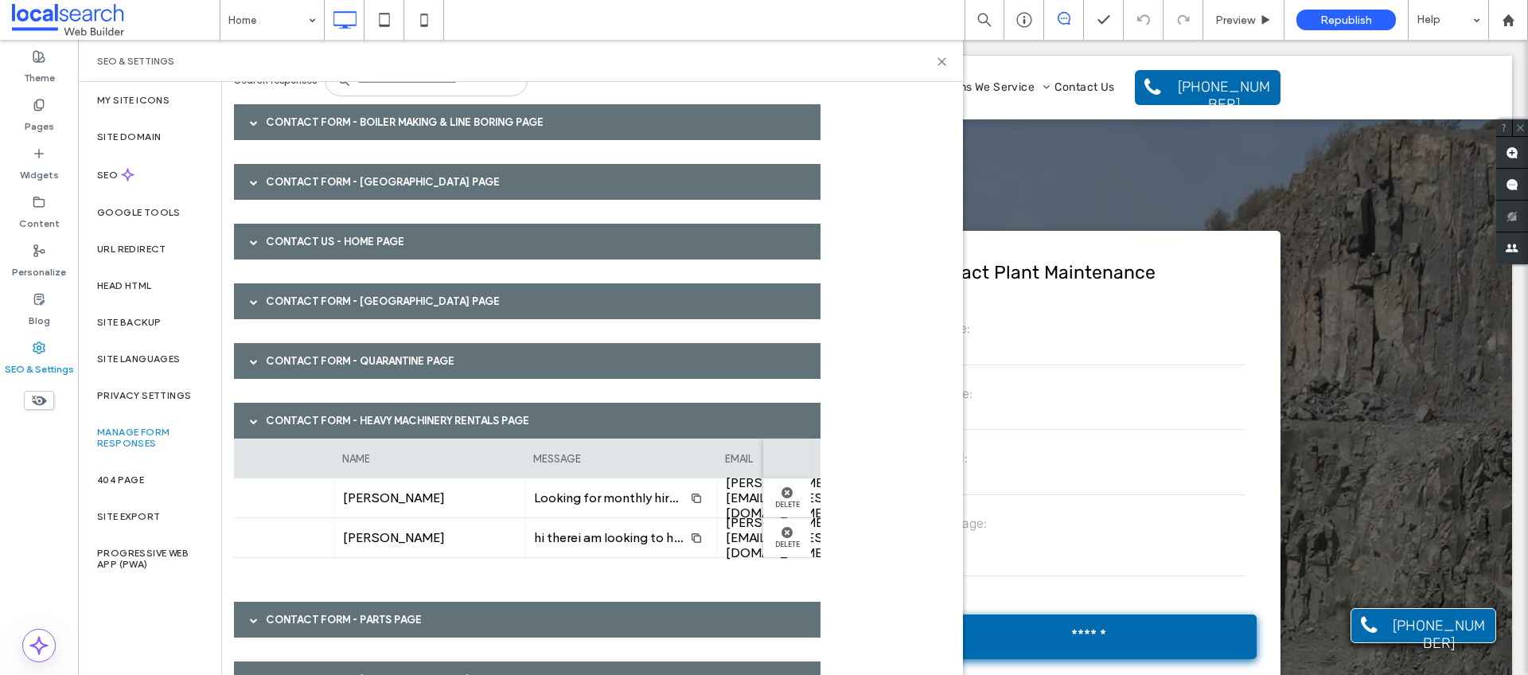
scroll to position [0, 264]
click at [623, 498] on span "Looking for monthly hire rates 20 tonne excavator Loader Sheep foot compactor P…" at bounding box center [862, 497] width 689 height 15
click at [250, 424] on span at bounding box center [254, 421] width 8 height 8
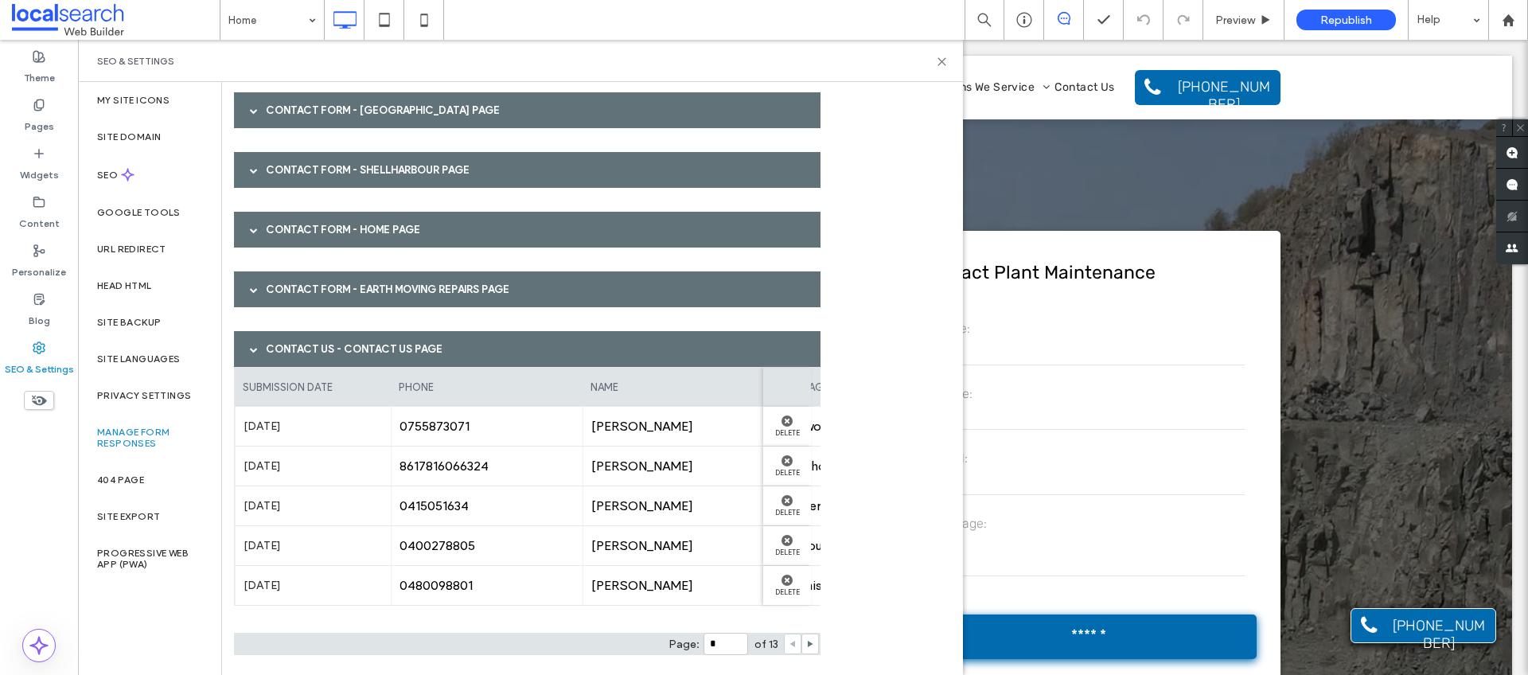
scroll to position [556, 0]
